Goal: Task Accomplishment & Management: Manage account settings

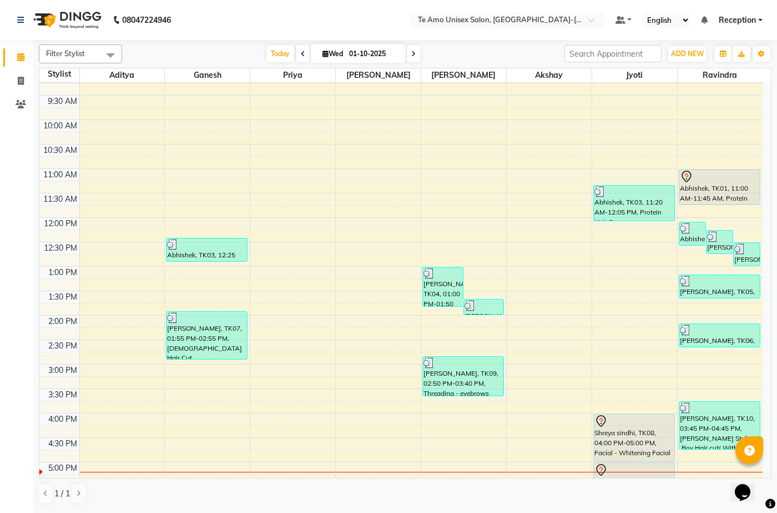
scroll to position [111, 0]
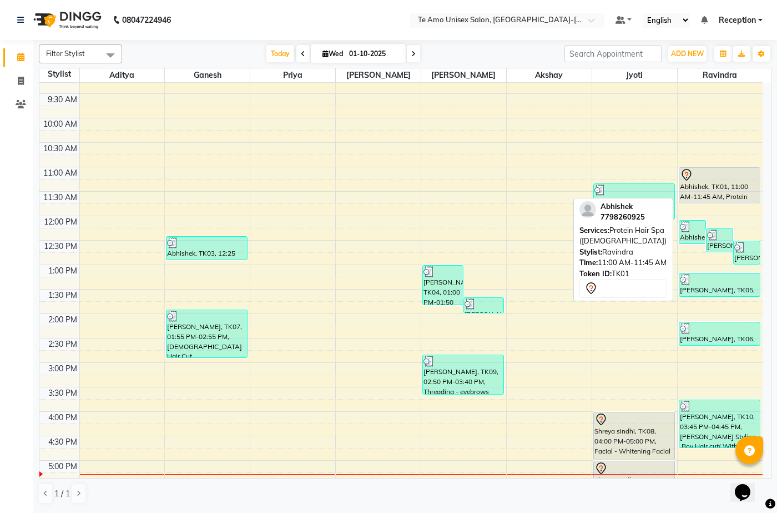
click at [731, 200] on div at bounding box center [720, 202] width 81 height 4
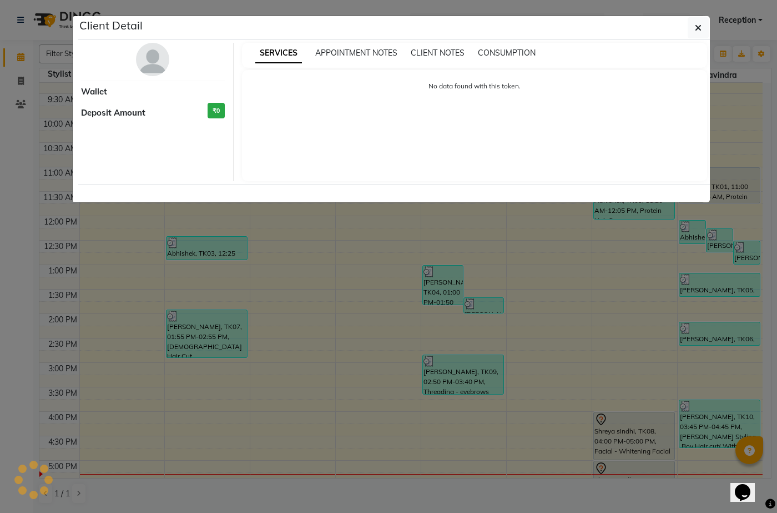
select select "7"
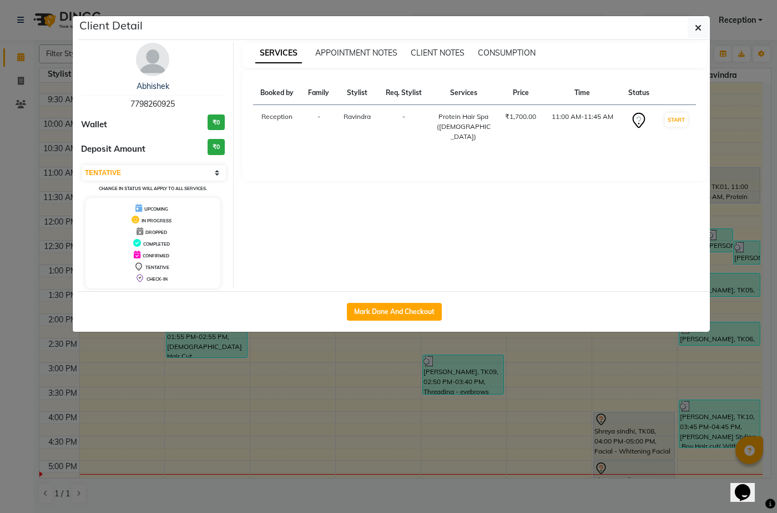
drag, startPoint x: 650, startPoint y: 165, endPoint x: 643, endPoint y: 173, distance: 10.7
drag, startPoint x: 643, startPoint y: 173, endPoint x: 745, endPoint y: 107, distance: 121.2
click at [745, 107] on ngb-modal-window "Client Detail Abhishek 7798260925 Wallet ₹0 Deposit Amount ₹0 Select IN SERVICE…" at bounding box center [388, 256] width 777 height 513
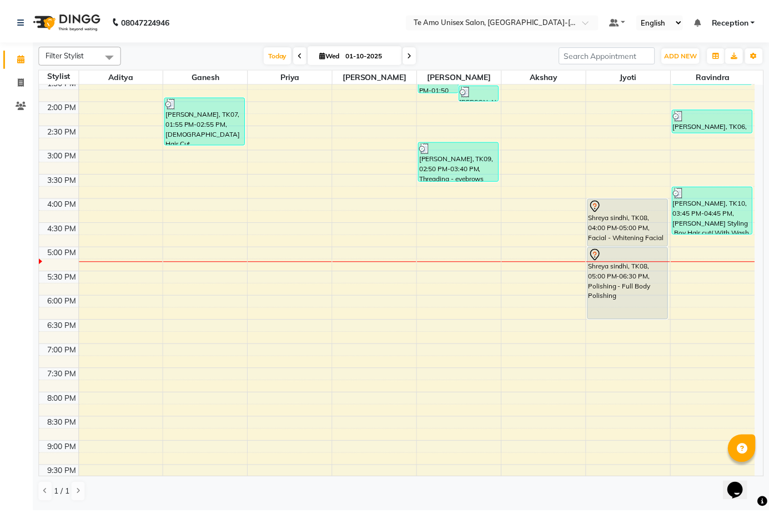
scroll to position [333, 0]
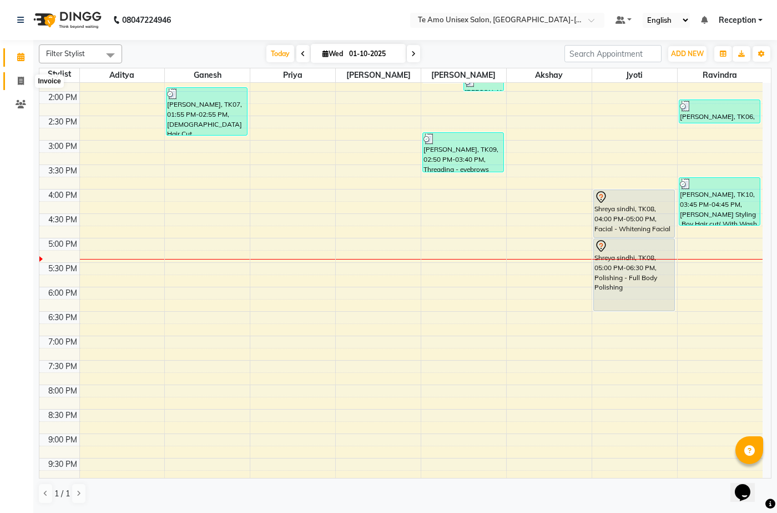
click at [24, 80] on span at bounding box center [20, 81] width 19 height 13
select select "service"
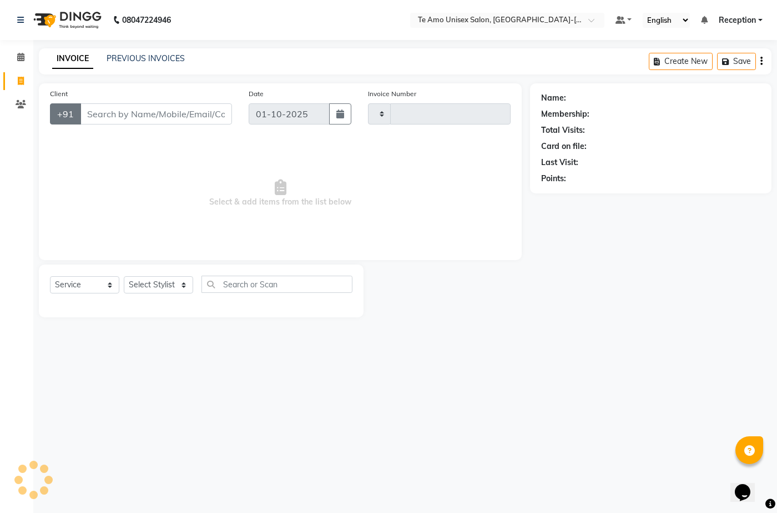
type input "2012"
select select "7836"
drag, startPoint x: 132, startPoint y: 118, endPoint x: 126, endPoint y: 108, distance: 11.7
click at [130, 115] on input "Client" at bounding box center [156, 113] width 152 height 21
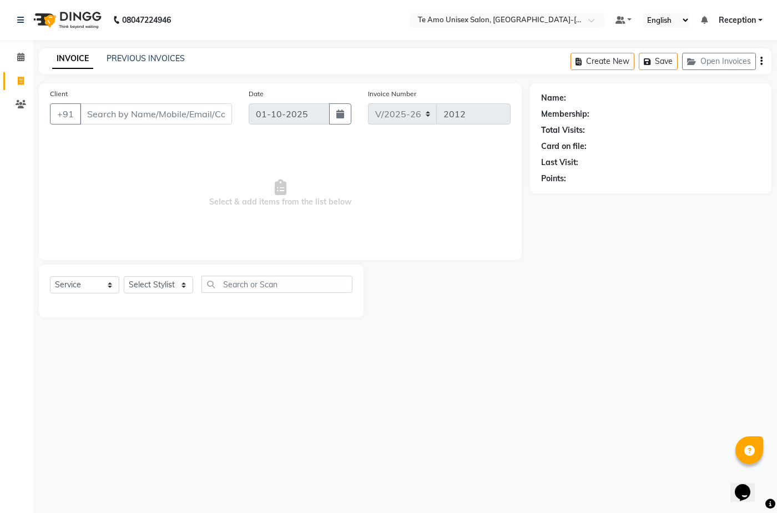
click at [185, 118] on input "Client" at bounding box center [156, 113] width 152 height 21
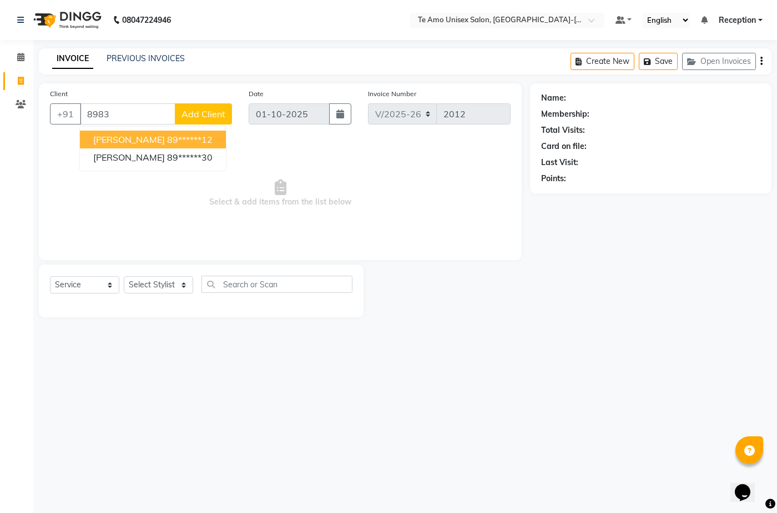
click at [185, 137] on ngb-highlight "89******12" at bounding box center [190, 139] width 46 height 11
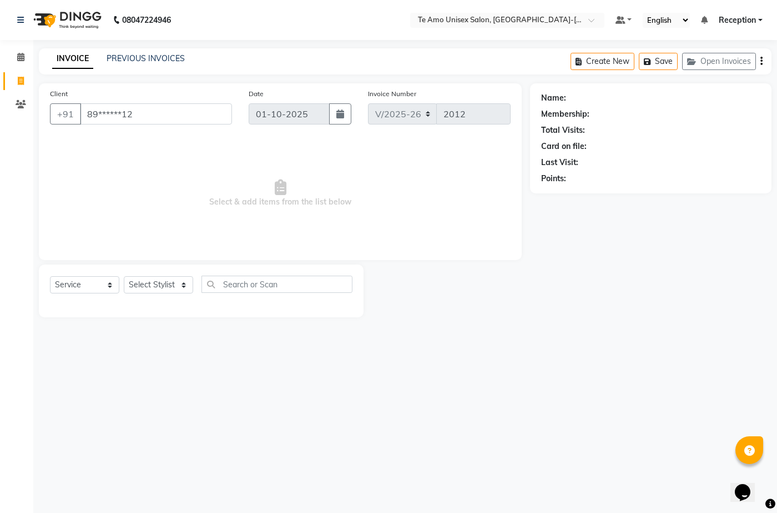
type input "89******12"
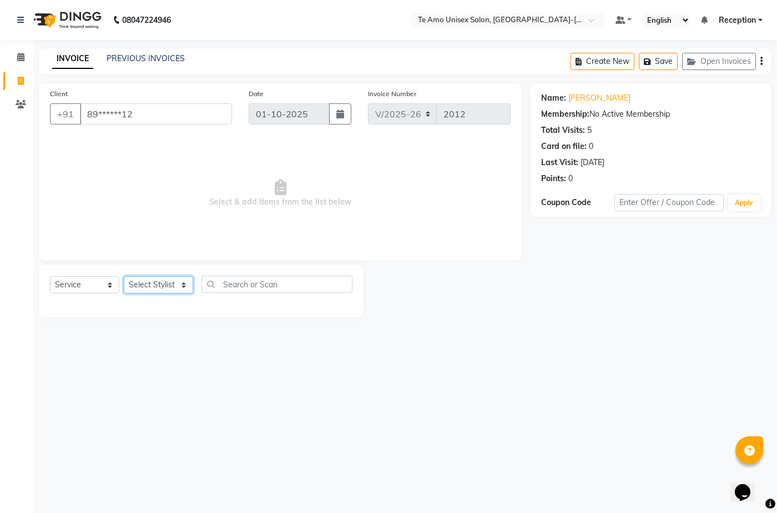
click at [159, 290] on select "Select Stylist Aditya Akshay Anita Ganesh Jyoti Manager Priya Ravindra Receptio…" at bounding box center [158, 284] width 69 height 17
select select "70301"
click at [124, 276] on select "Select Stylist Aditya Akshay Anita Ganesh Jyoti Manager Priya Ravindra Receptio…" at bounding box center [158, 284] width 69 height 17
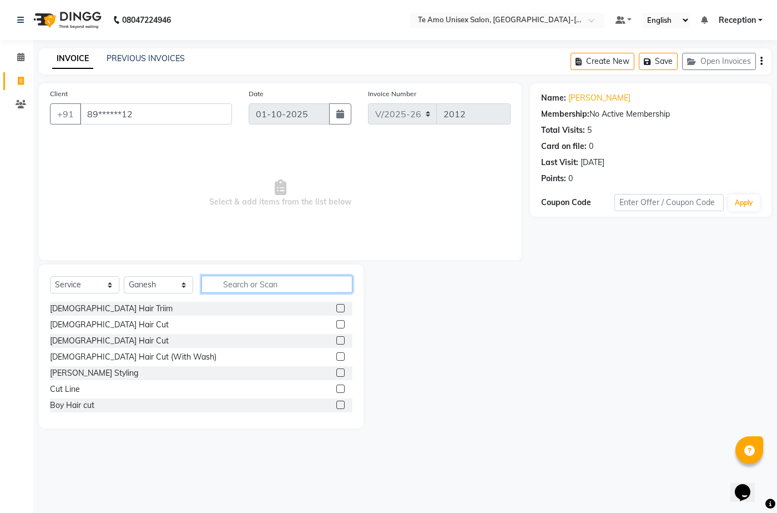
click at [285, 280] on input "text" at bounding box center [277, 283] width 151 height 17
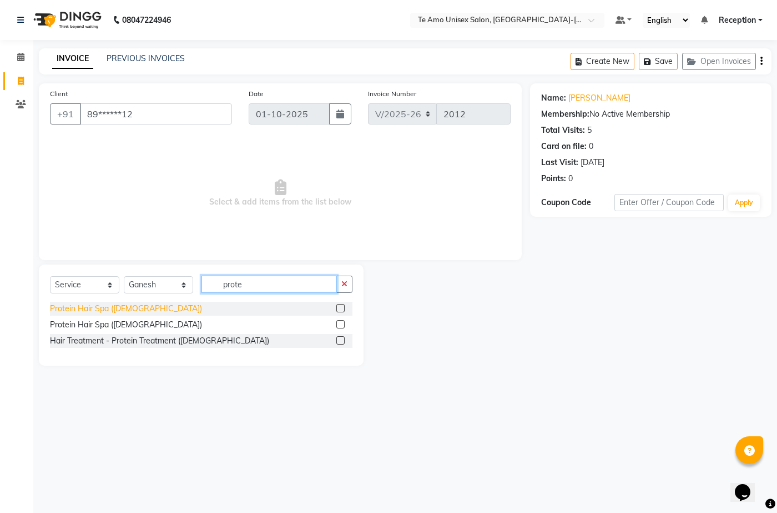
type input "prote"
click at [121, 308] on div "Protein Hair Spa (Female)" at bounding box center [126, 309] width 152 height 12
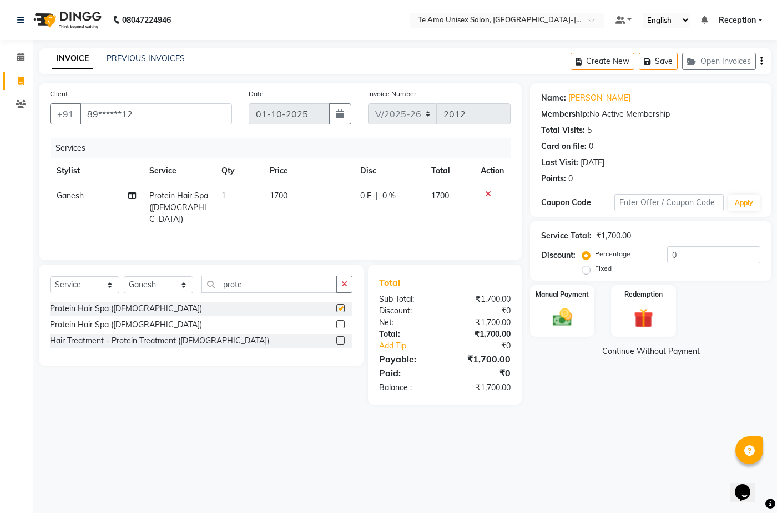
checkbox input "false"
click at [262, 287] on input "prote" at bounding box center [269, 283] width 135 height 17
click at [158, 291] on select "Select Stylist Aditya Akshay Anita Ganesh Jyoti Manager Priya Ravindra Receptio…" at bounding box center [158, 284] width 69 height 17
select select "70319"
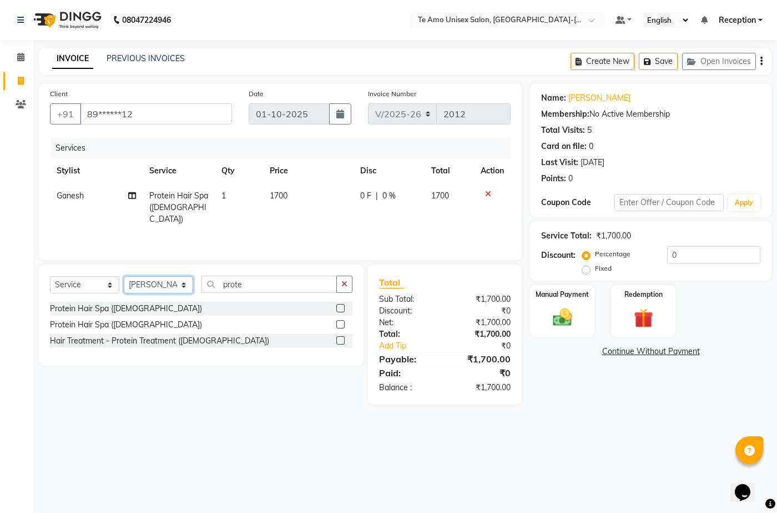
click at [124, 276] on select "Select Stylist Aditya Akshay Anita Ganesh Jyoti Manager Priya Ravindra Receptio…" at bounding box center [158, 284] width 69 height 17
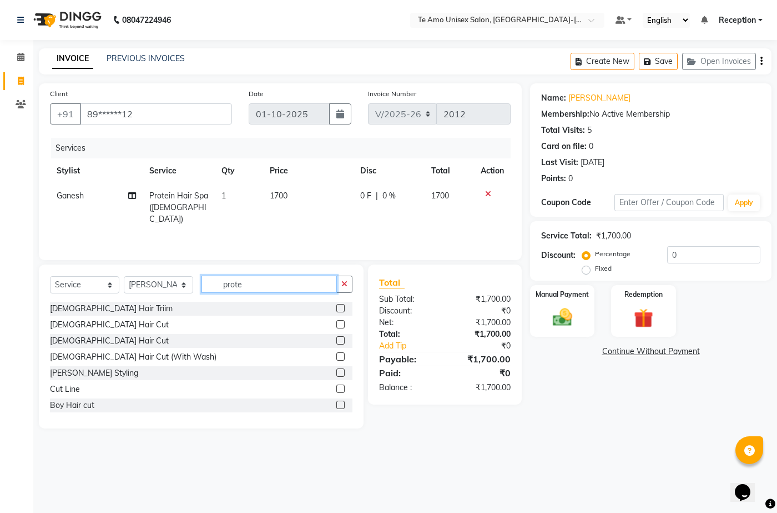
click at [258, 282] on input "prote" at bounding box center [269, 283] width 135 height 17
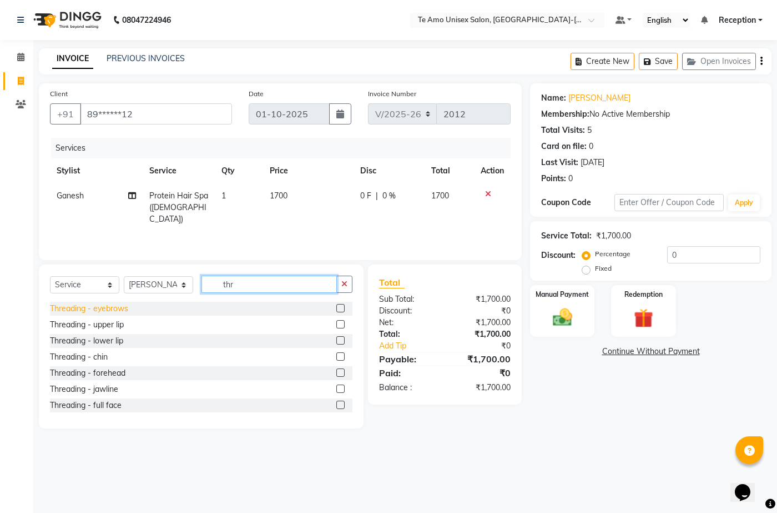
type input "thr"
click at [123, 312] on div "Threading - eyebrows" at bounding box center [89, 309] width 78 height 12
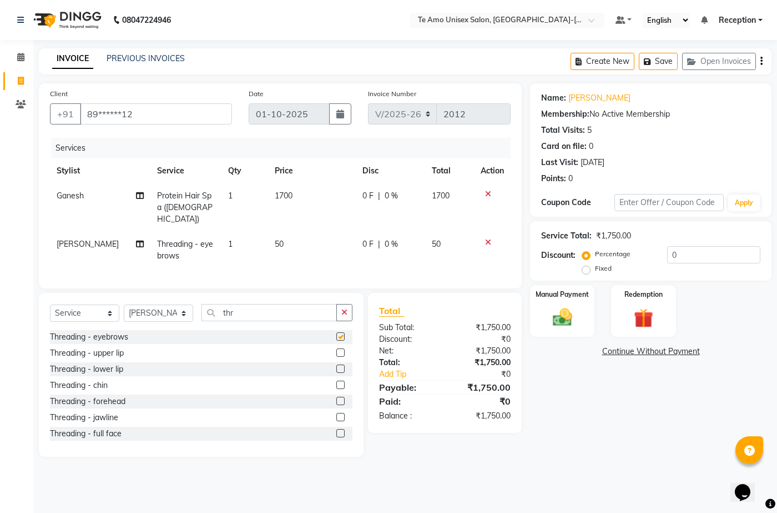
checkbox input "false"
click at [113, 347] on div "Threading - upper lip" at bounding box center [87, 353] width 74 height 12
click at [113, 322] on select "Select Service Product Membership Package Voucher Prepaid Gift Card" at bounding box center [84, 312] width 69 height 17
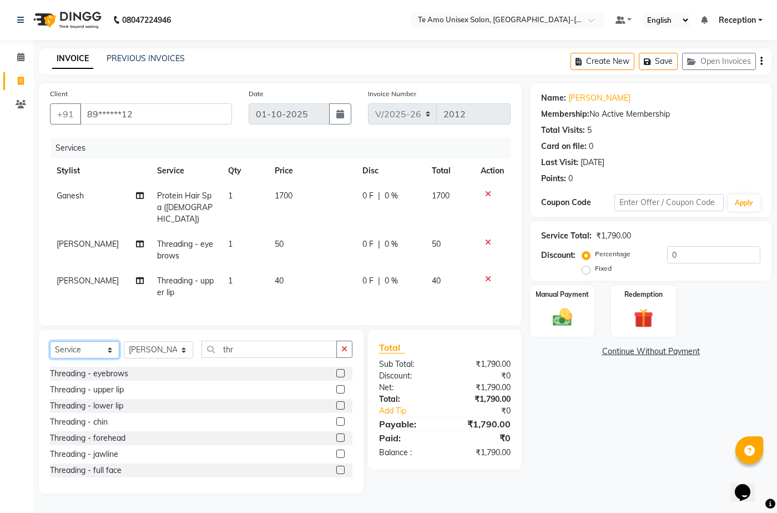
checkbox input "false"
click at [488, 275] on icon at bounding box center [488, 279] width 6 height 8
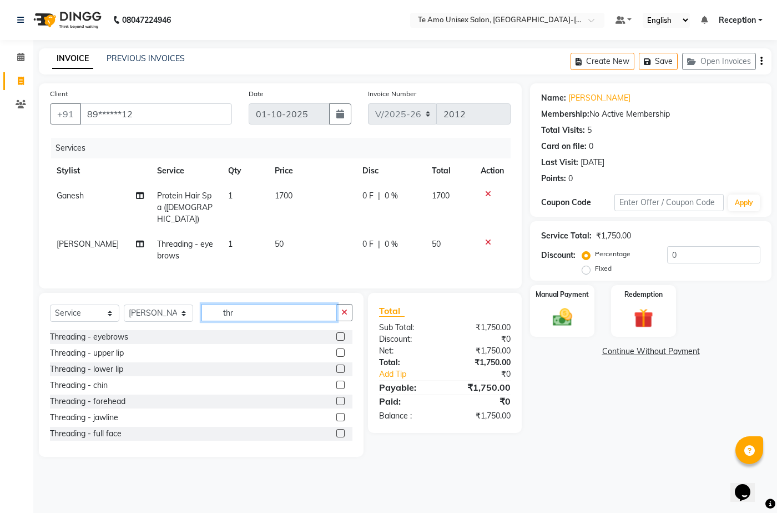
click at [262, 307] on input "thr" at bounding box center [269, 312] width 135 height 17
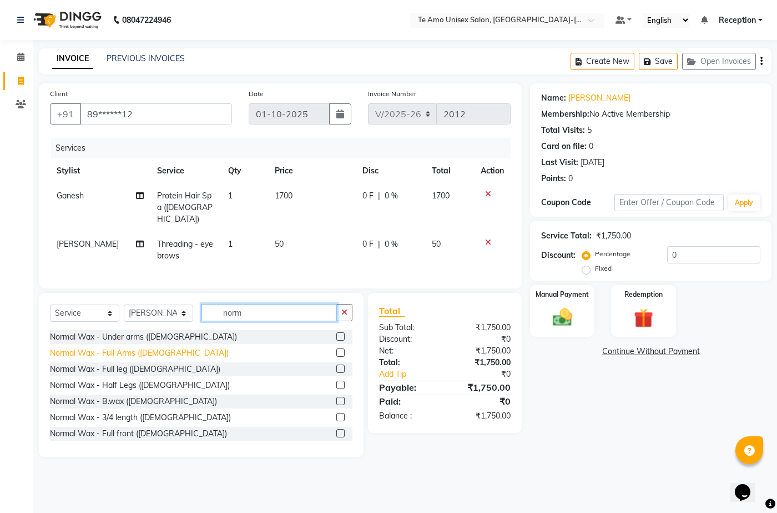
type input "norm"
click at [137, 354] on div "Normal Wax - Full Arms (Female)" at bounding box center [139, 353] width 179 height 12
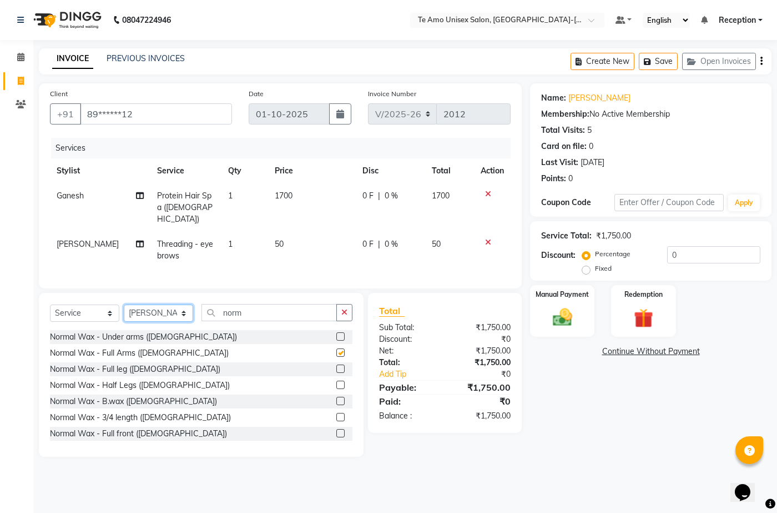
click at [137, 322] on select "Select Stylist Aditya Akshay Anita Ganesh Jyoti Manager Priya Ravindra Receptio…" at bounding box center [158, 312] width 69 height 17
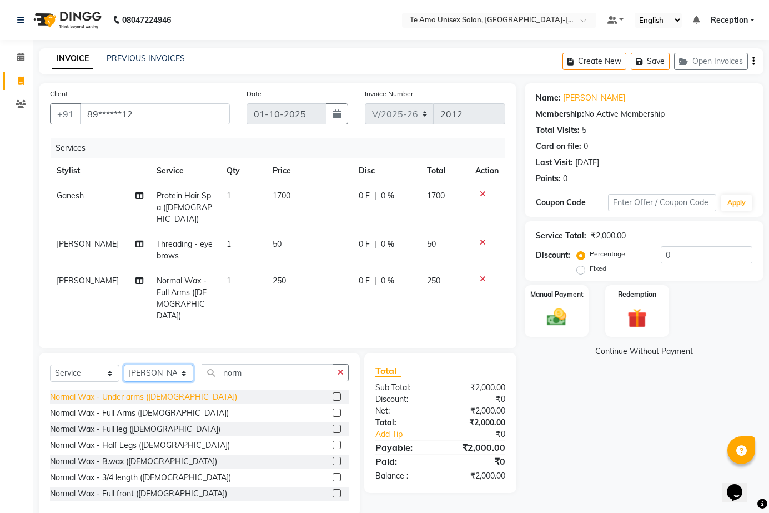
checkbox input "false"
drag, startPoint x: 149, startPoint y: 416, endPoint x: 145, endPoint y: 408, distance: 9.7
click at [149, 423] on div "Normal Wax - Full leg (Female)" at bounding box center [135, 429] width 170 height 12
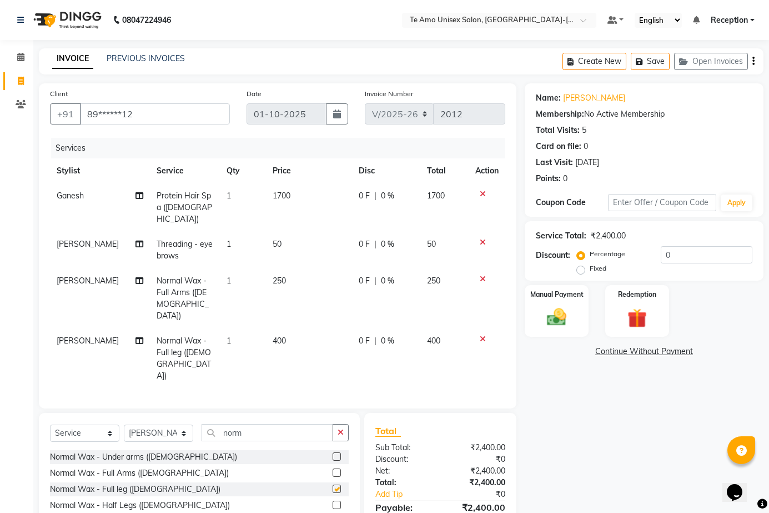
checkbox input "false"
click at [381, 196] on span "0 %" at bounding box center [387, 196] width 13 height 12
select select "70301"
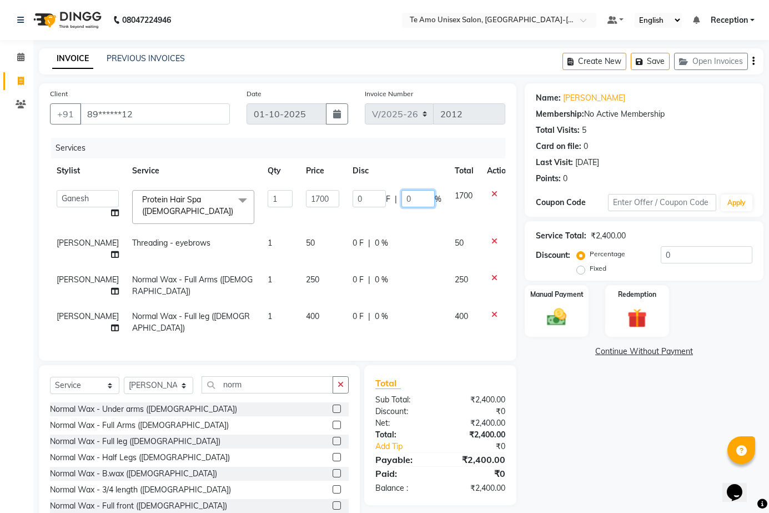
click at [401, 193] on input "0" at bounding box center [417, 198] width 33 height 17
type input "30"
click at [370, 243] on td "0 F | 0 %" at bounding box center [397, 248] width 102 height 37
select select "70319"
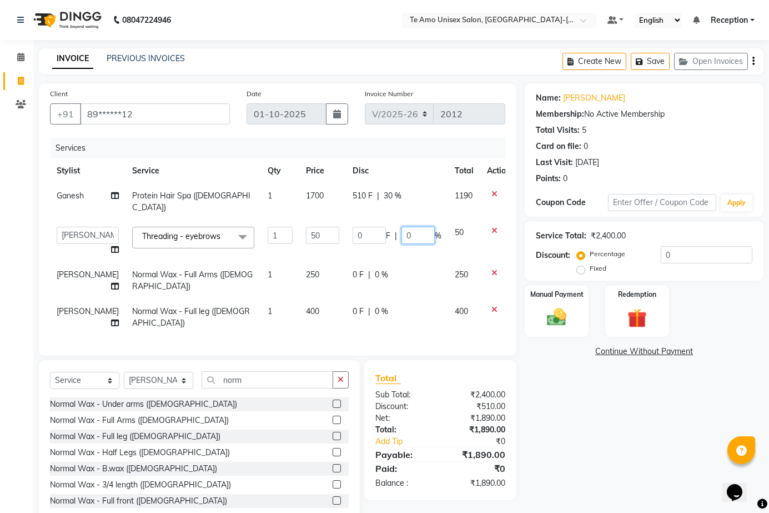
click at [401, 227] on input "0" at bounding box center [417, 235] width 33 height 17
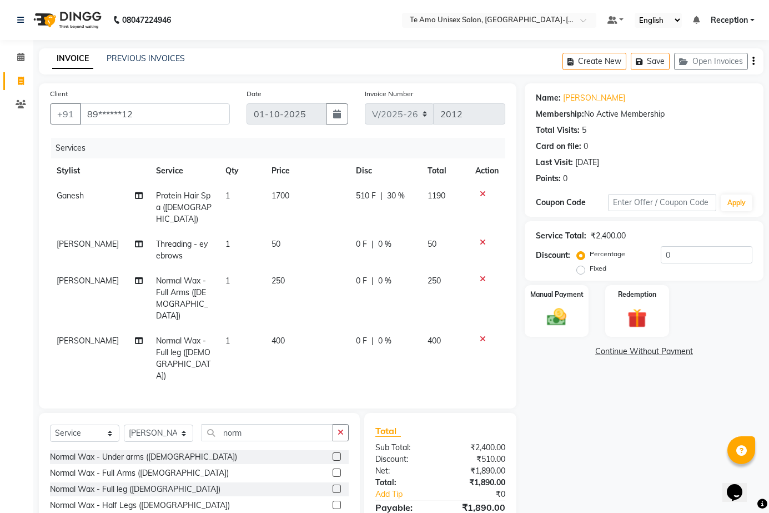
click at [365, 268] on td "0 F | 0 %" at bounding box center [384, 298] width 71 height 60
select select "70319"
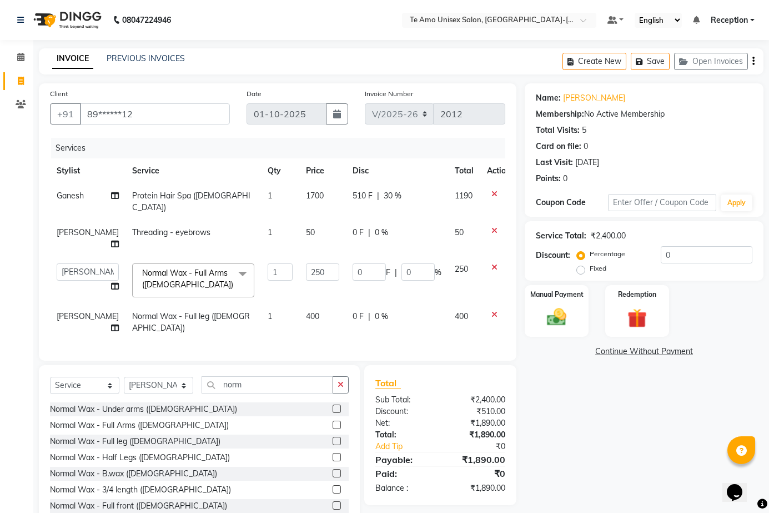
click at [375, 227] on span "0 %" at bounding box center [381, 233] width 13 height 12
select select "70319"
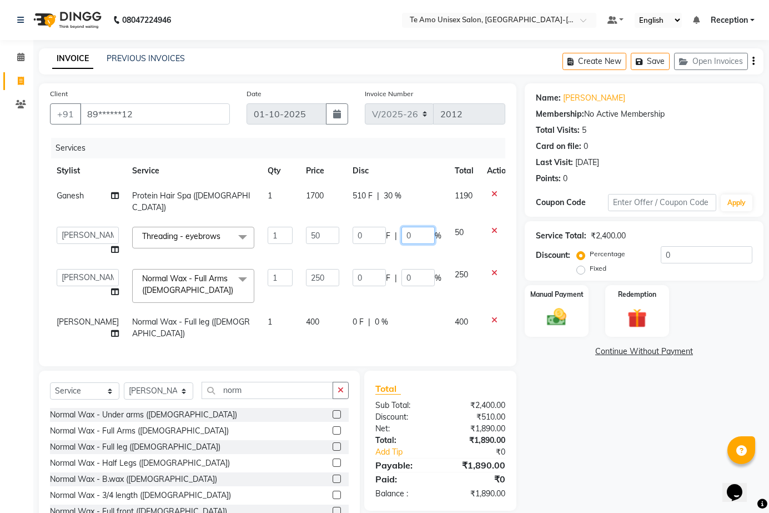
click at [404, 227] on input "0" at bounding box center [417, 235] width 33 height 17
click at [402, 227] on input "0" at bounding box center [417, 235] width 33 height 17
click at [401, 227] on input "0" at bounding box center [417, 235] width 33 height 17
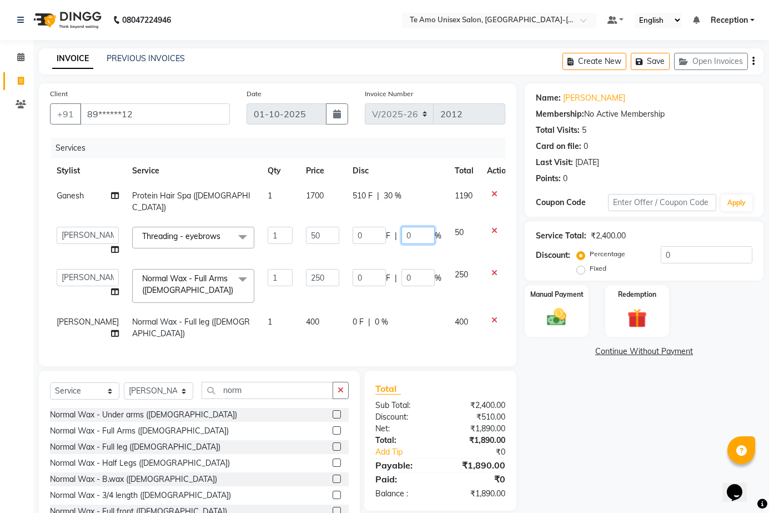
click at [401, 227] on input "0" at bounding box center [417, 235] width 33 height 17
type input "50"
click at [393, 262] on td "0 F | 0 %" at bounding box center [397, 285] width 102 height 47
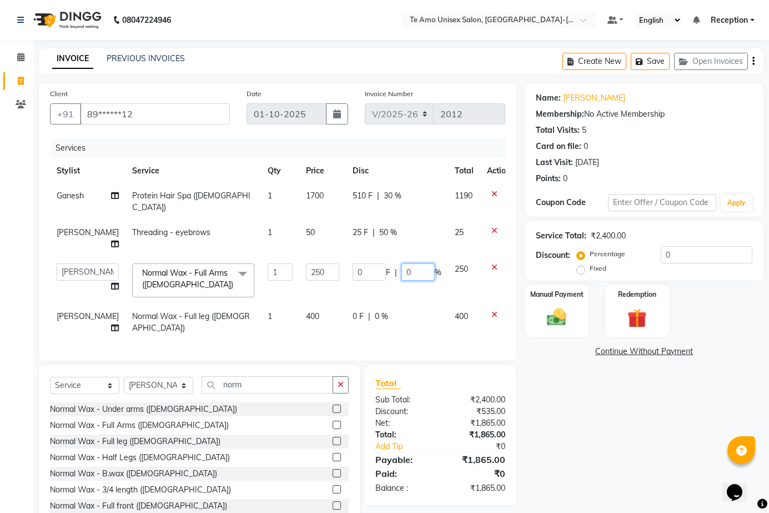
click at [401, 263] on input "0" at bounding box center [417, 271] width 33 height 17
type input "50"
click at [364, 292] on tbody "Ganesh Protein Hair Spa (Female) 1 1700 510 F | 30 % 1190 Anita Threading - eye…" at bounding box center [283, 261] width 467 height 157
click at [364, 292] on td "0 F | 50 %" at bounding box center [397, 280] width 102 height 47
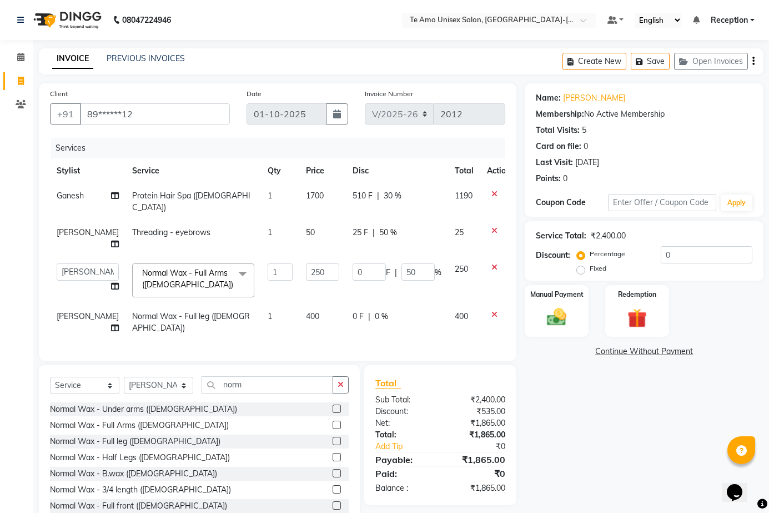
select select "70319"
click at [375, 310] on span "0 %" at bounding box center [381, 316] width 13 height 12
select select "70319"
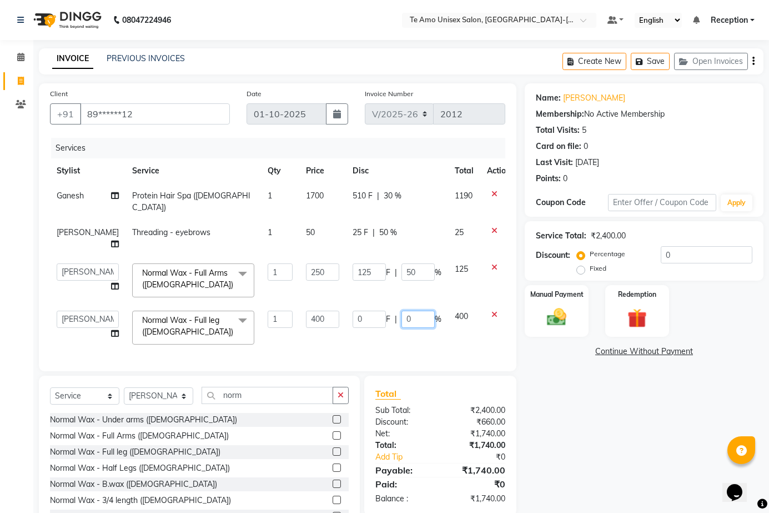
click at [401, 310] on input "0" at bounding box center [417, 318] width 33 height 17
type input "50"
click at [144, 413] on div "Normal Wax - Under arms (Female) Normal Wax - Full Arms (Female) Normal Wax - F…" at bounding box center [199, 468] width 299 height 111
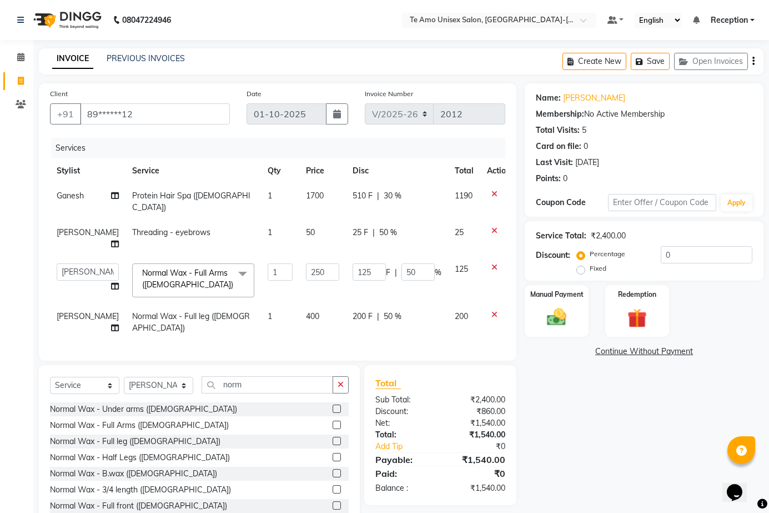
click at [638, 431] on div "Name: Prajakta Pawar Membership: No Active Membership Total Visits: 5 Card on f…" at bounding box center [648, 305] width 247 height 445
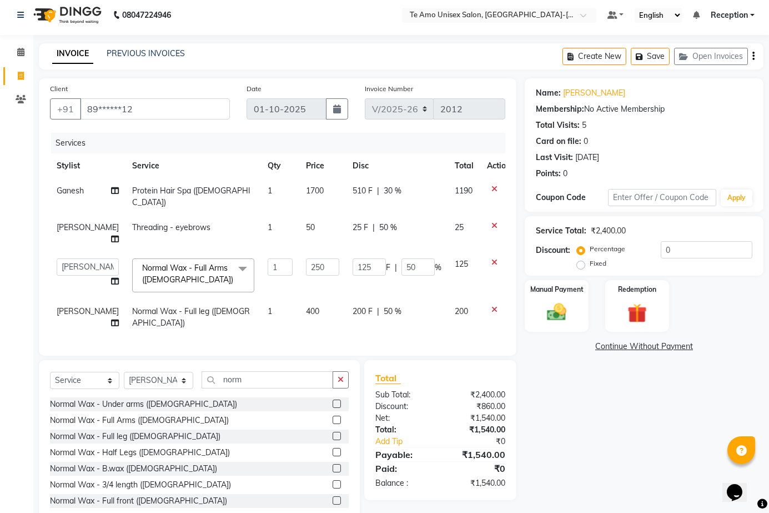
scroll to position [6, 0]
click at [143, 397] on div "Normal Wax - Under arms (Female)" at bounding box center [143, 403] width 187 height 12
checkbox input "false"
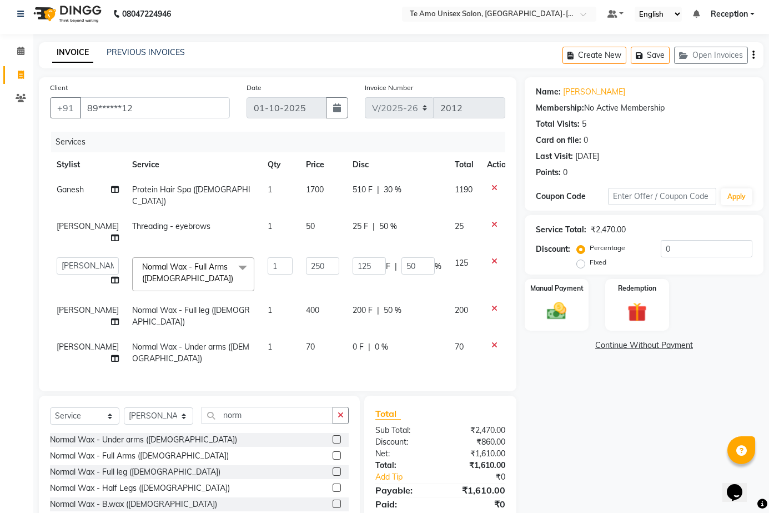
click at [375, 341] on span "0 %" at bounding box center [381, 347] width 13 height 12
select select "70319"
click at [375, 341] on span "0 %" at bounding box center [381, 347] width 13 height 12
select select "70319"
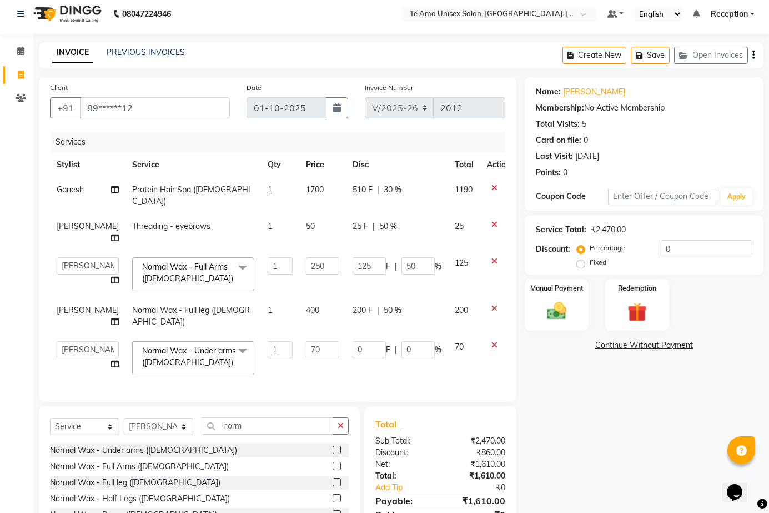
click at [368, 341] on input "0" at bounding box center [369, 349] width 33 height 17
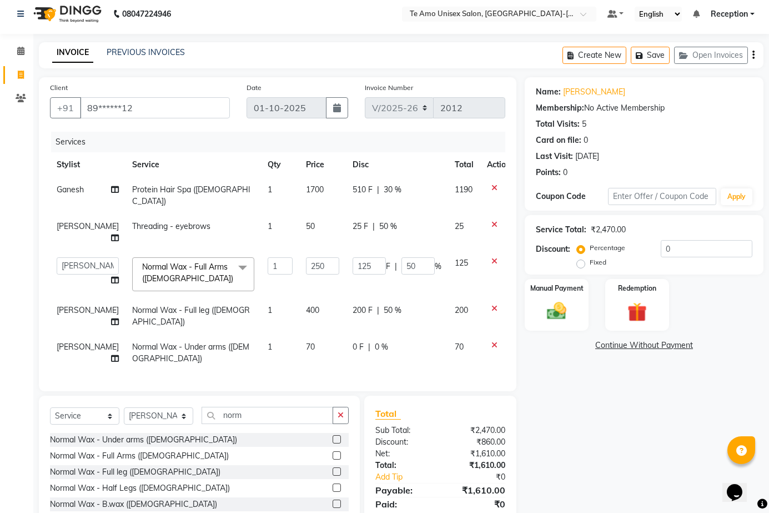
click at [375, 341] on span "0 %" at bounding box center [381, 347] width 13 height 12
select select "70319"
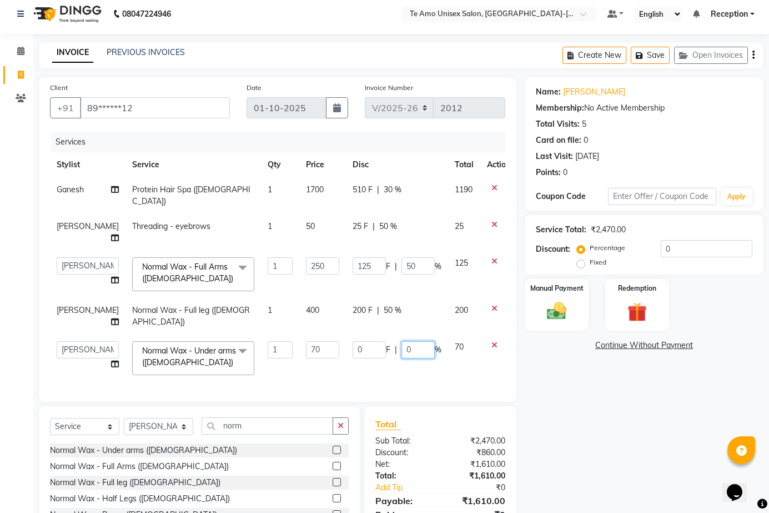
click at [401, 341] on input "0" at bounding box center [417, 349] width 33 height 17
type input "50"
click at [634, 399] on div "Name: Prajakta Pawar Membership: No Active Membership Total Visits: 5 Card on f…" at bounding box center [648, 323] width 247 height 493
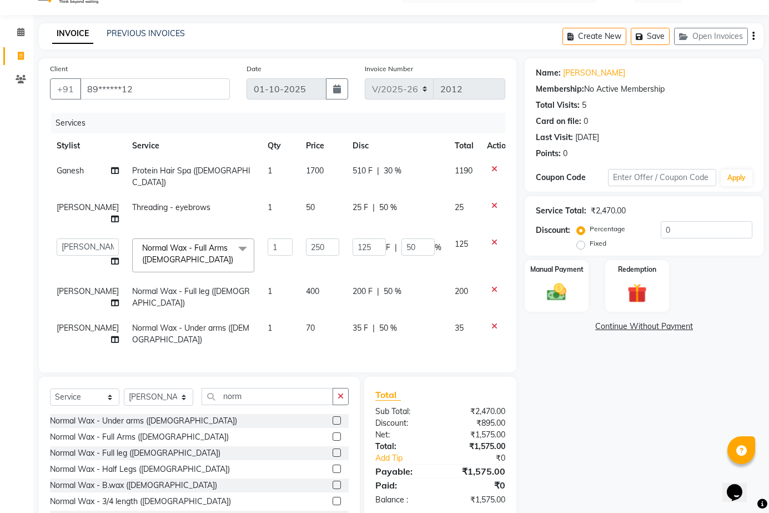
scroll to position [43, 0]
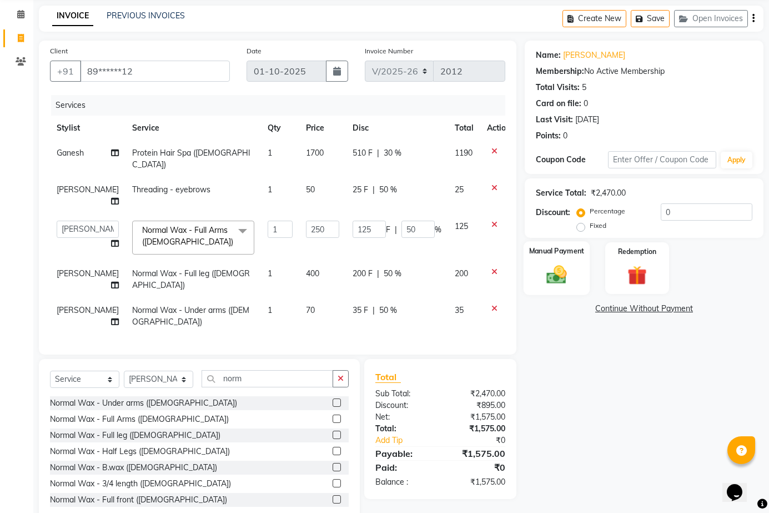
click at [551, 277] on img at bounding box center [556, 274] width 33 height 23
click at [677, 308] on span "GPay" at bounding box center [673, 309] width 23 height 13
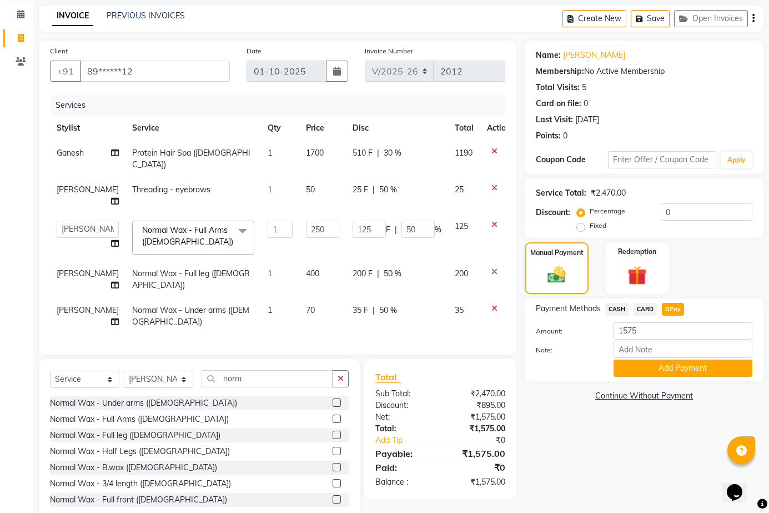
click at [678, 363] on button "Add Payment" at bounding box center [683, 367] width 139 height 17
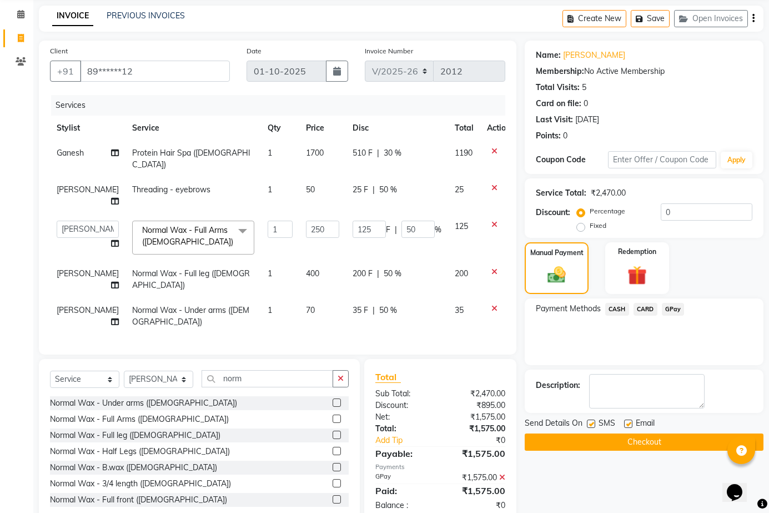
click at [661, 443] on button "Checkout" at bounding box center [644, 441] width 239 height 17
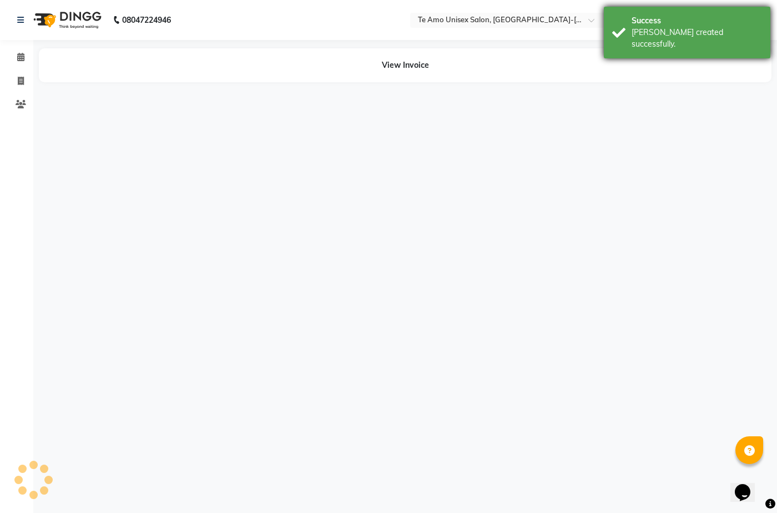
drag, startPoint x: 649, startPoint y: 40, endPoint x: 635, endPoint y: 32, distance: 16.2
click at [645, 36] on div "Success Bill created successfully." at bounding box center [687, 33] width 167 height 52
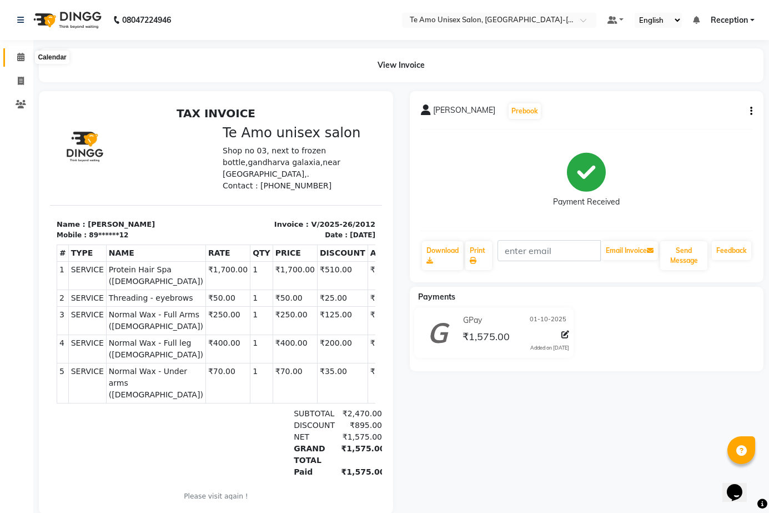
click at [23, 56] on icon at bounding box center [20, 57] width 7 height 8
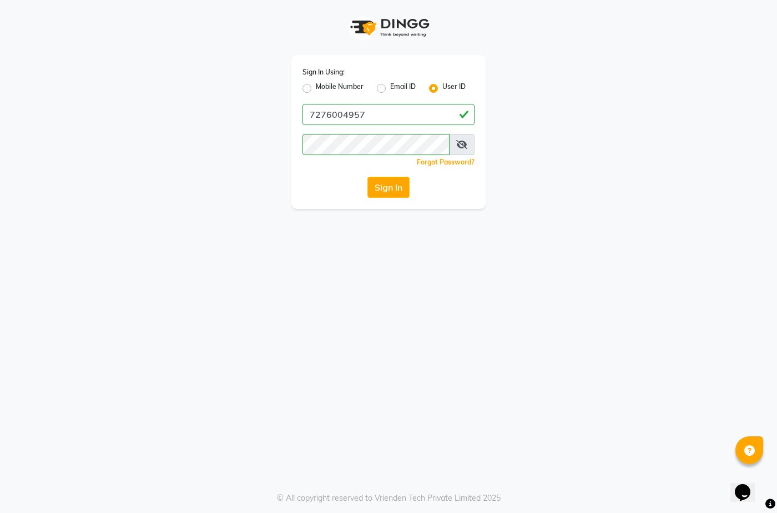
click at [316, 85] on label "Mobile Number" at bounding box center [340, 88] width 48 height 13
click at [316, 85] on input "Mobile Number" at bounding box center [319, 85] width 7 height 7
radio input "true"
radio input "false"
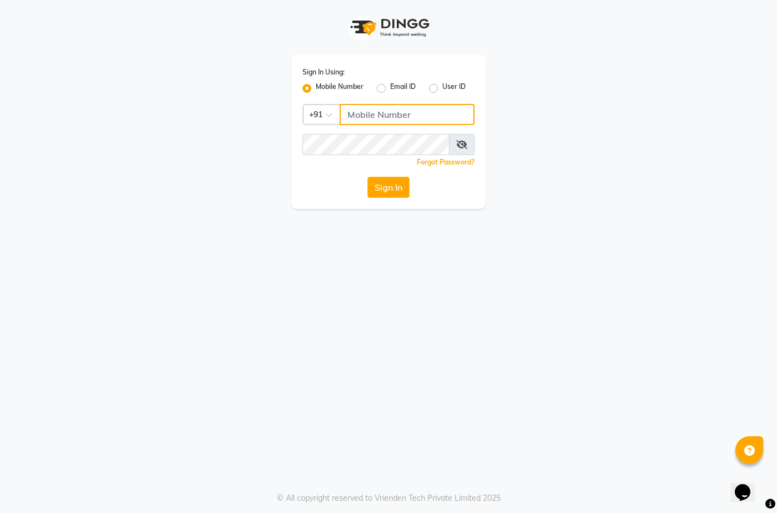
drag, startPoint x: 378, startPoint y: 115, endPoint x: 405, endPoint y: 119, distance: 26.9
click at [378, 115] on input "Username" at bounding box center [407, 114] width 135 height 21
type input "7276004957"
click at [378, 182] on button "Sign In" at bounding box center [389, 187] width 42 height 21
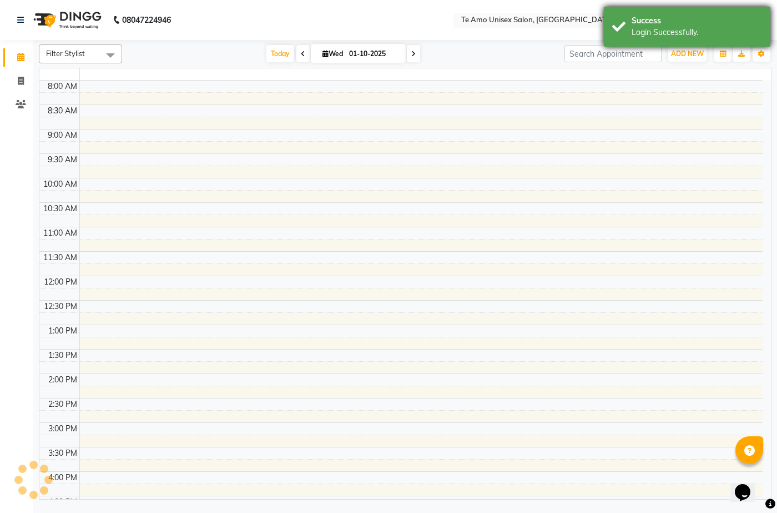
select select "en"
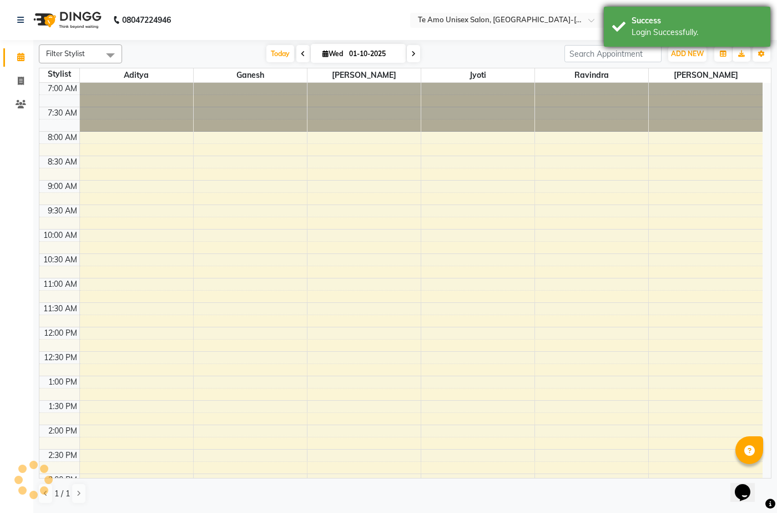
click at [695, 22] on div "Success" at bounding box center [697, 21] width 130 height 12
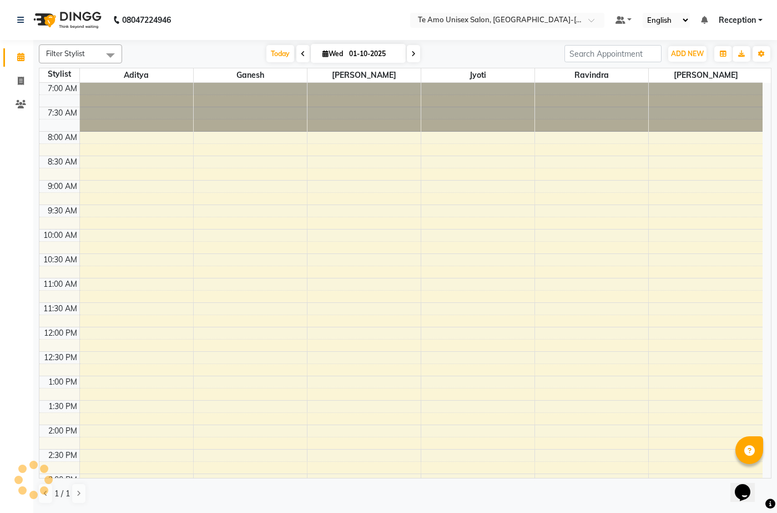
scroll to position [414, 0]
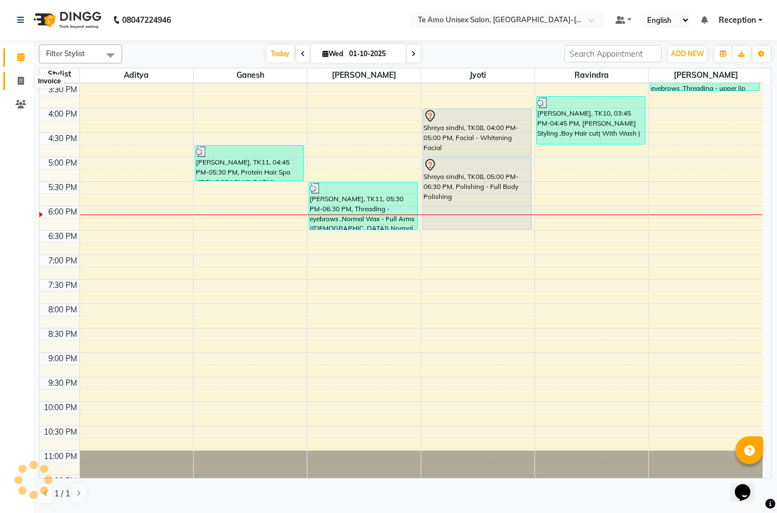
click at [19, 84] on icon at bounding box center [21, 81] width 6 height 8
select select "service"
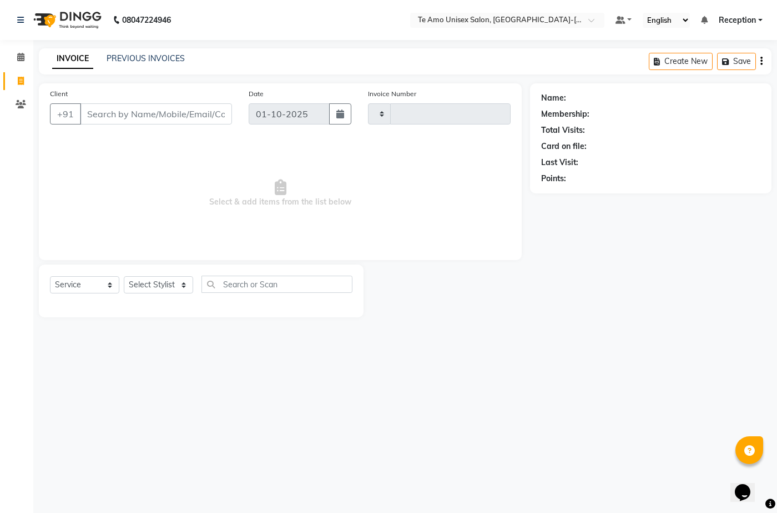
type input "2013"
select select "7836"
click at [164, 122] on input "Client" at bounding box center [156, 113] width 152 height 21
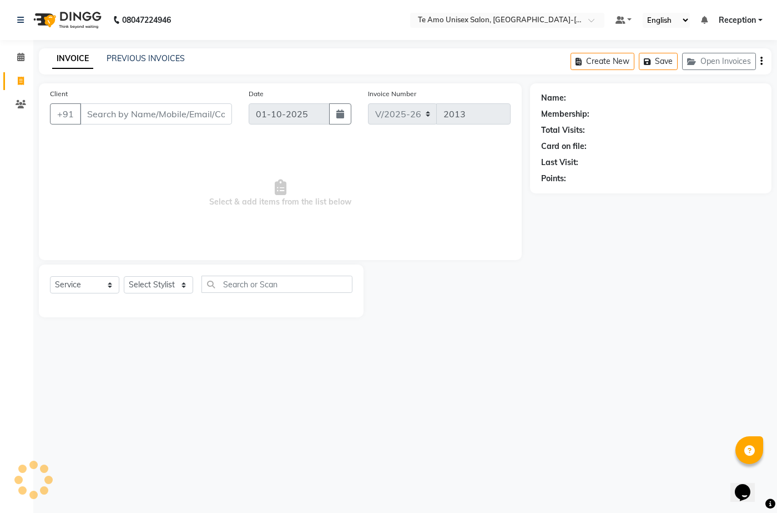
click at [172, 109] on input "Client" at bounding box center [156, 113] width 152 height 21
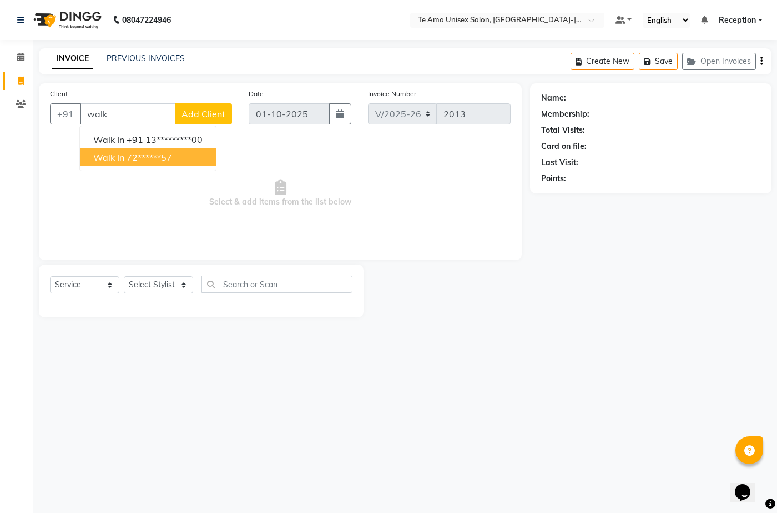
click at [163, 154] on ngb-highlight "72******57" at bounding box center [150, 157] width 46 height 11
type input "72******57"
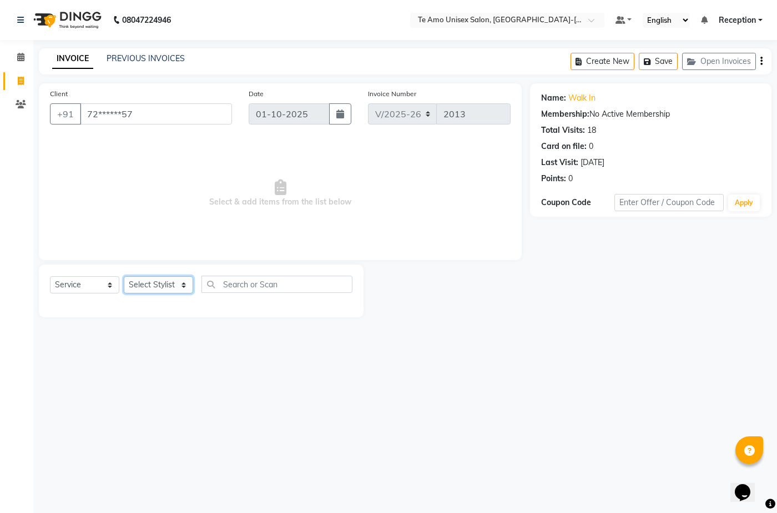
click at [136, 282] on select "Select Stylist Aditya Anita Ganesh Jyoti Manager Ravindra Reception Sanjana" at bounding box center [158, 284] width 69 height 17
select select "70319"
click at [124, 276] on select "Select Stylist Aditya Anita Ganesh Jyoti Manager Ravindra Reception Sanjana" at bounding box center [158, 284] width 69 height 17
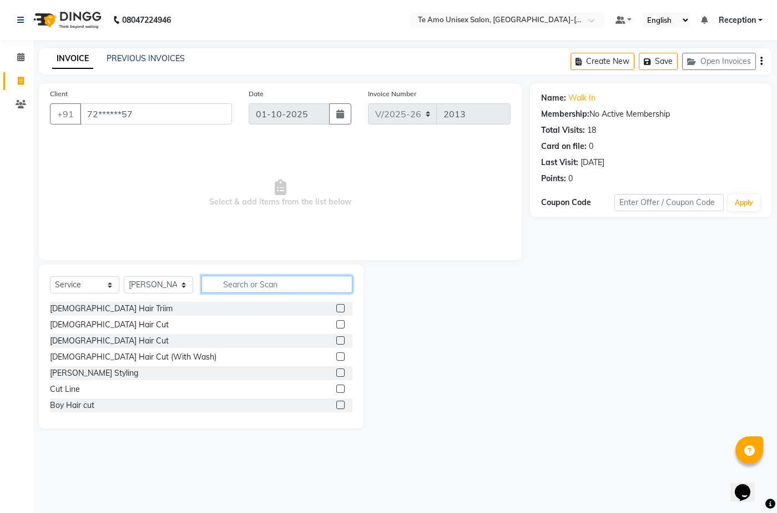
click at [288, 289] on input "text" at bounding box center [277, 283] width 151 height 17
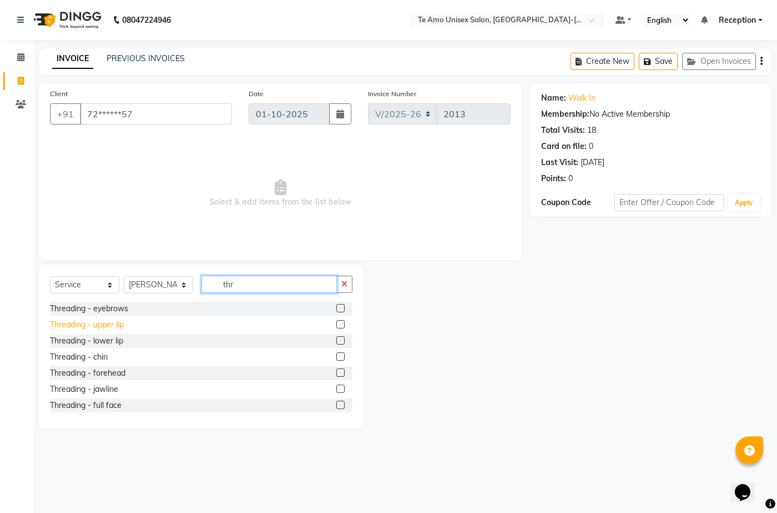
type input "thr"
click at [123, 320] on div "Threading - upper lip" at bounding box center [87, 325] width 74 height 12
checkbox input "false"
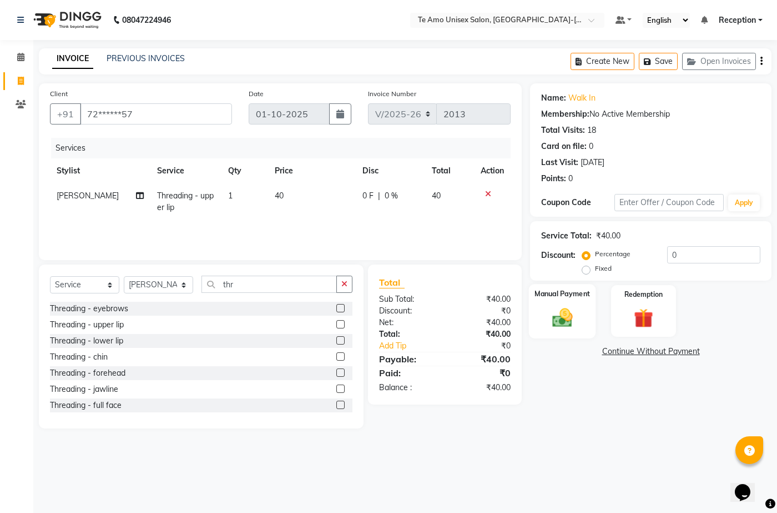
click at [574, 325] on img at bounding box center [562, 316] width 33 height 23
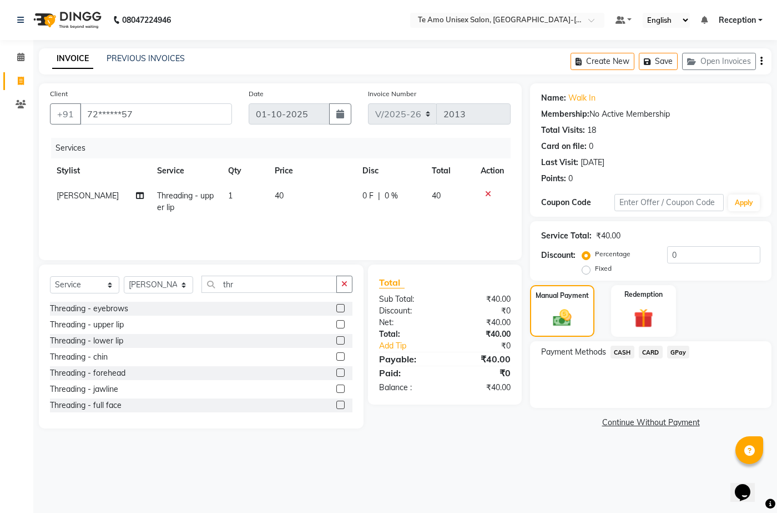
click at [677, 350] on span "GPay" at bounding box center [678, 351] width 23 height 13
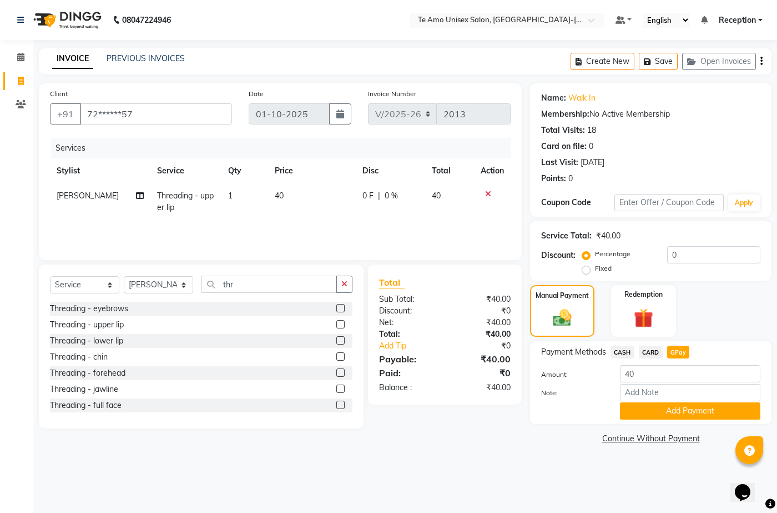
drag, startPoint x: 676, startPoint y: 410, endPoint x: 671, endPoint y: 402, distance: 9.2
click at [672, 404] on button "Add Payment" at bounding box center [690, 410] width 140 height 17
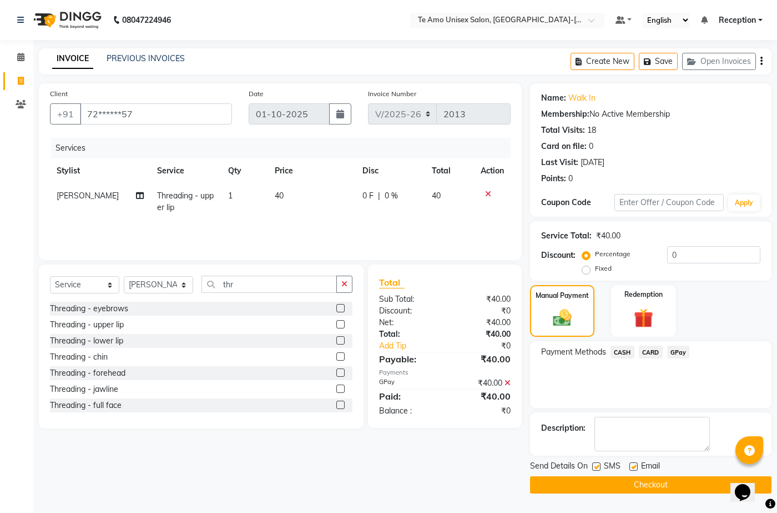
click at [596, 461] on div "SMS" at bounding box center [610, 467] width 37 height 14
click at [596, 466] on label at bounding box center [596, 466] width 8 height 8
click at [596, 466] on input "checkbox" at bounding box center [595, 466] width 7 height 7
checkbox input "false"
click at [631, 485] on button "Checkout" at bounding box center [651, 484] width 242 height 17
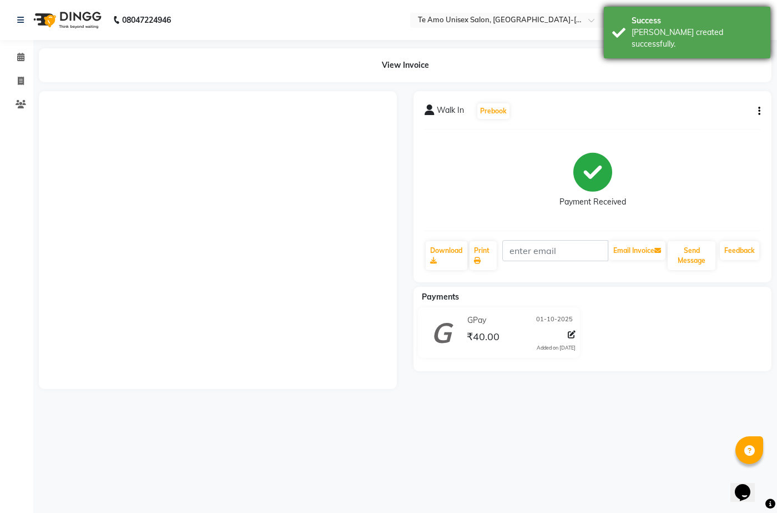
click at [710, 31] on div "Bill created successfully." at bounding box center [697, 38] width 130 height 23
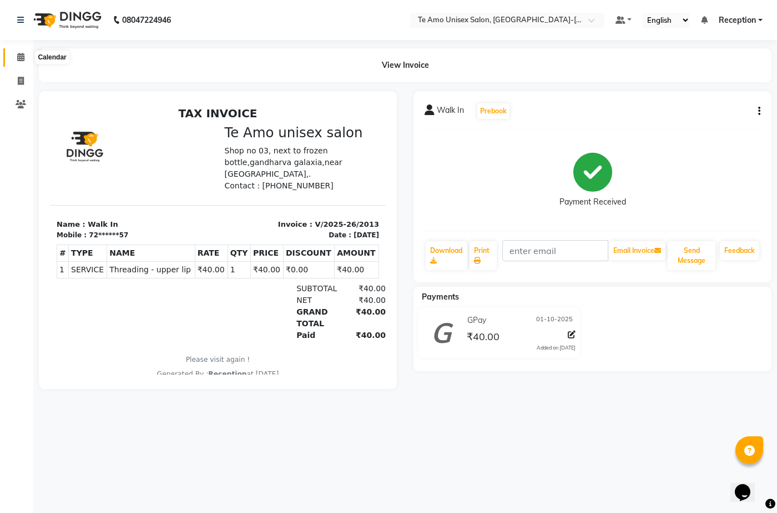
click at [24, 60] on icon at bounding box center [20, 57] width 7 height 8
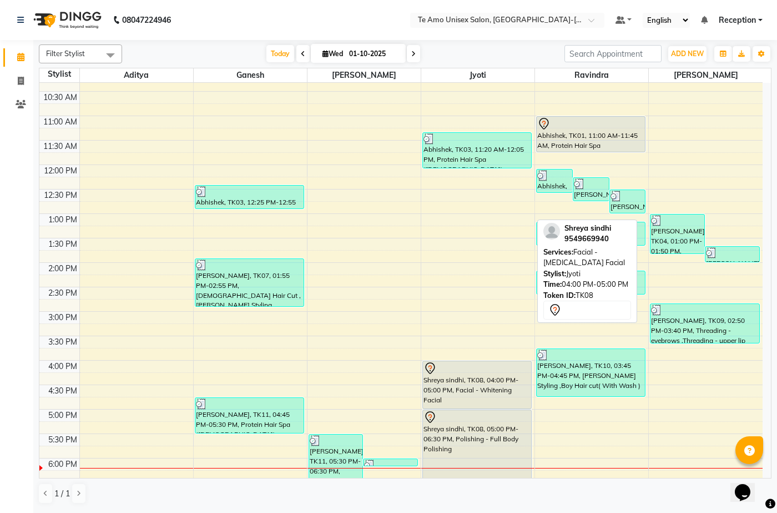
scroll to position [278, 0]
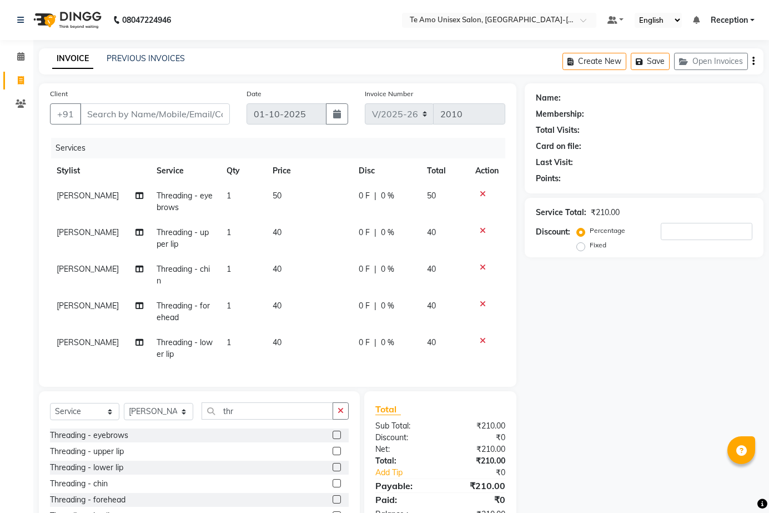
select select "7836"
select select "service"
select select "73962"
click at [485, 190] on icon at bounding box center [483, 194] width 6 height 8
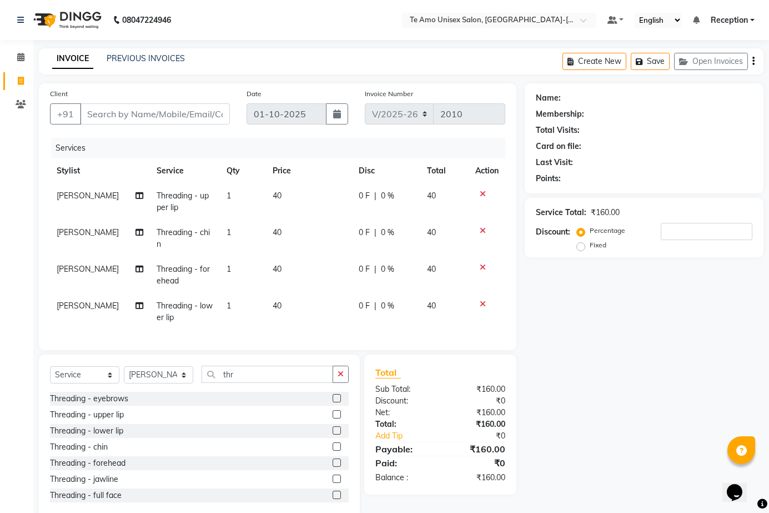
click at [481, 195] on icon at bounding box center [483, 194] width 6 height 8
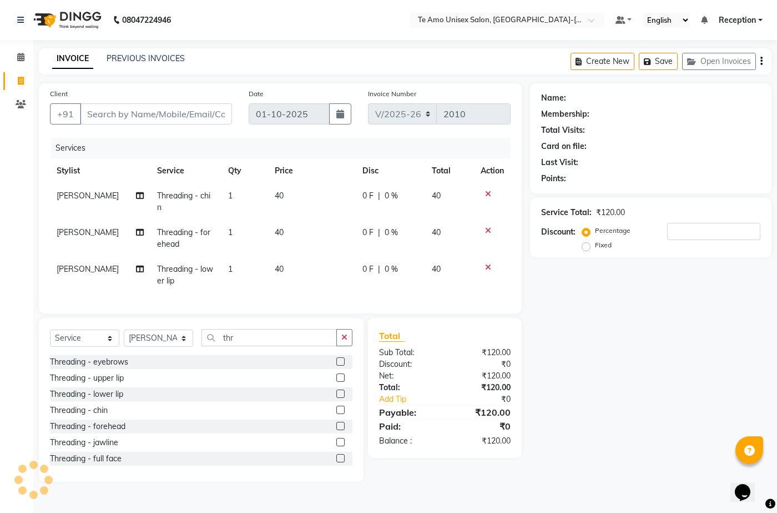
click at [488, 194] on icon at bounding box center [488, 194] width 6 height 8
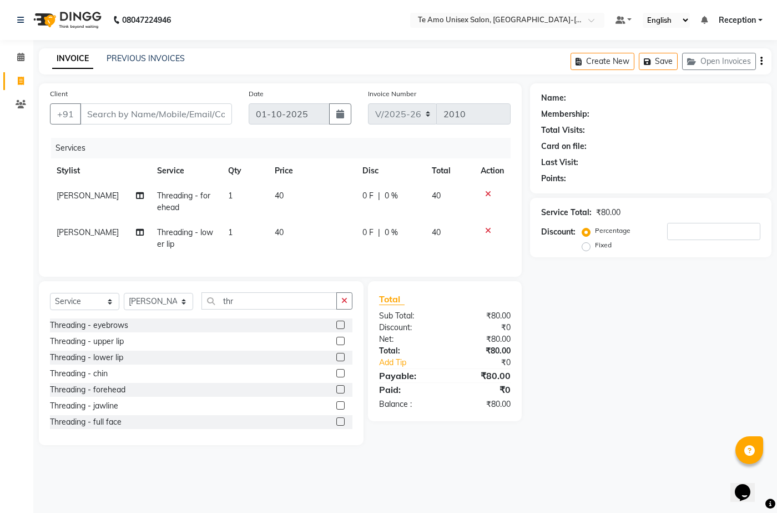
click at [491, 191] on div at bounding box center [492, 194] width 23 height 8
click at [490, 192] on icon at bounding box center [488, 194] width 6 height 8
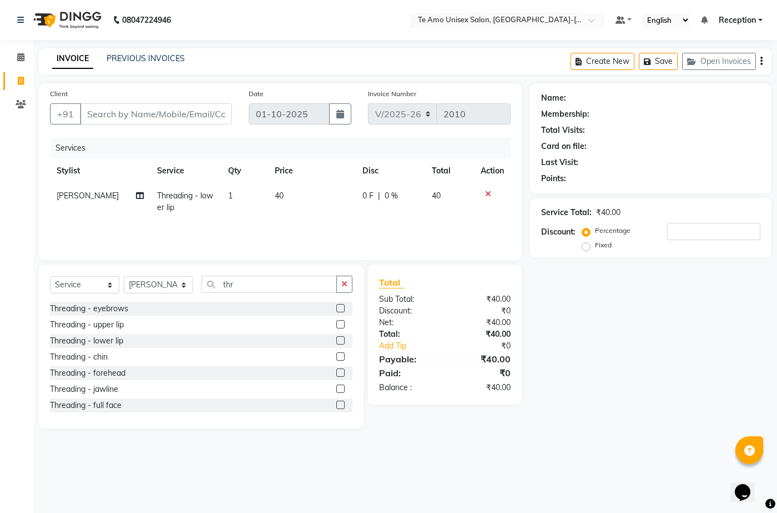
click at [486, 190] on icon at bounding box center [488, 194] width 6 height 8
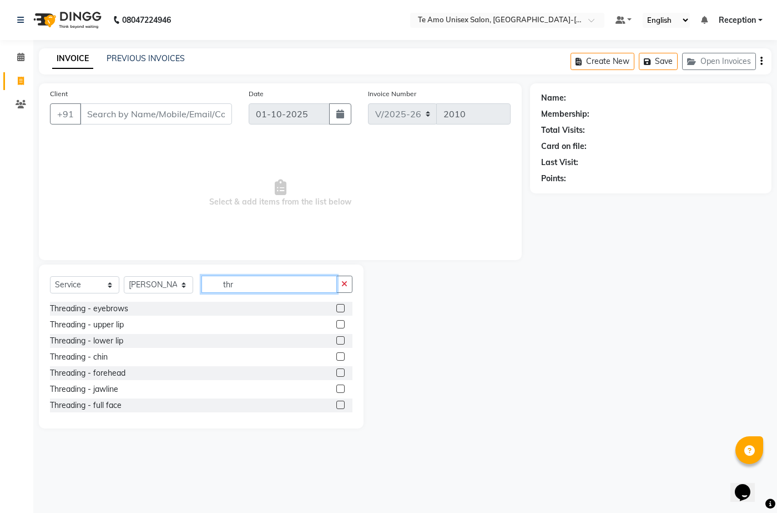
drag, startPoint x: 243, startPoint y: 279, endPoint x: 211, endPoint y: 292, distance: 34.4
click at [211, 292] on input "thr" at bounding box center [269, 283] width 135 height 17
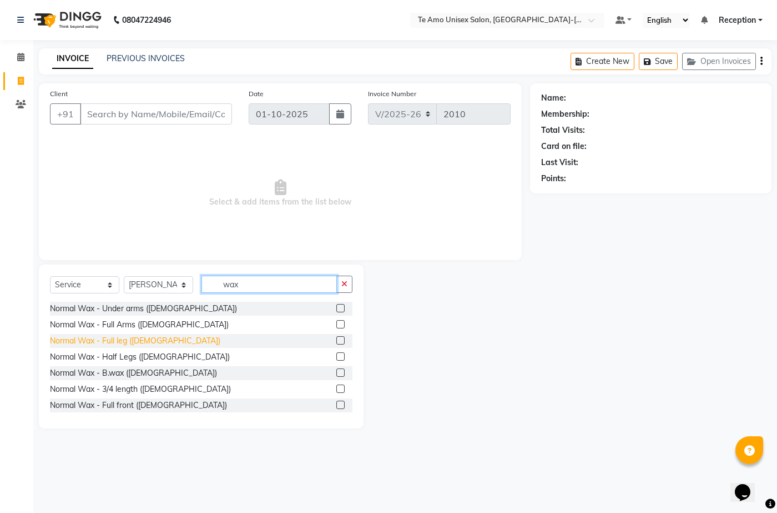
type input "wax"
click at [133, 341] on div "Normal Wax - Full leg (Female)" at bounding box center [135, 341] width 170 height 12
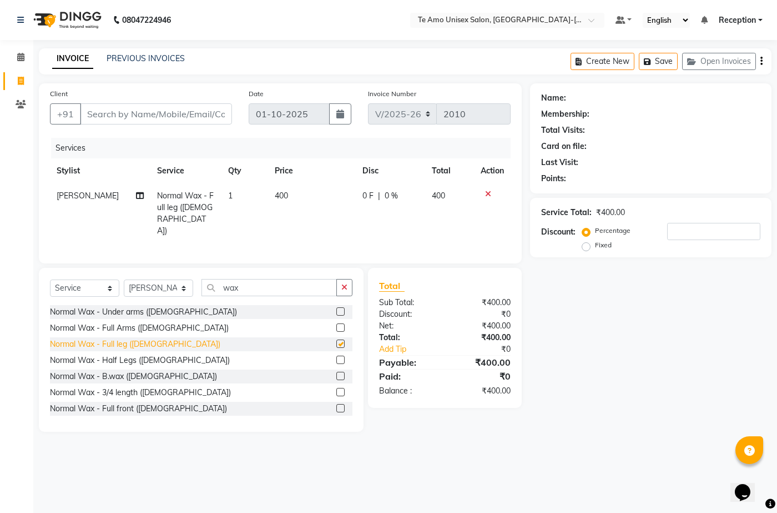
checkbox input "false"
drag, startPoint x: 388, startPoint y: 193, endPoint x: 380, endPoint y: 195, distance: 8.1
click at [380, 195] on div "0 F | 0 %" at bounding box center [391, 196] width 56 height 12
select select "73962"
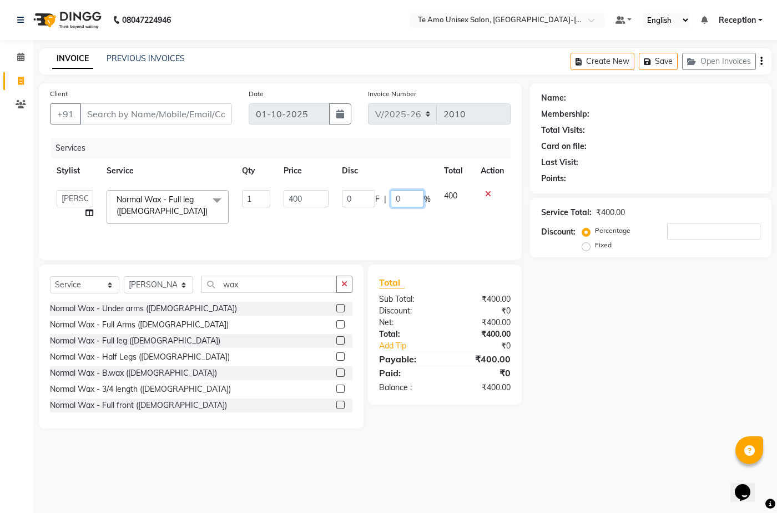
click at [404, 198] on input "0" at bounding box center [407, 198] width 33 height 17
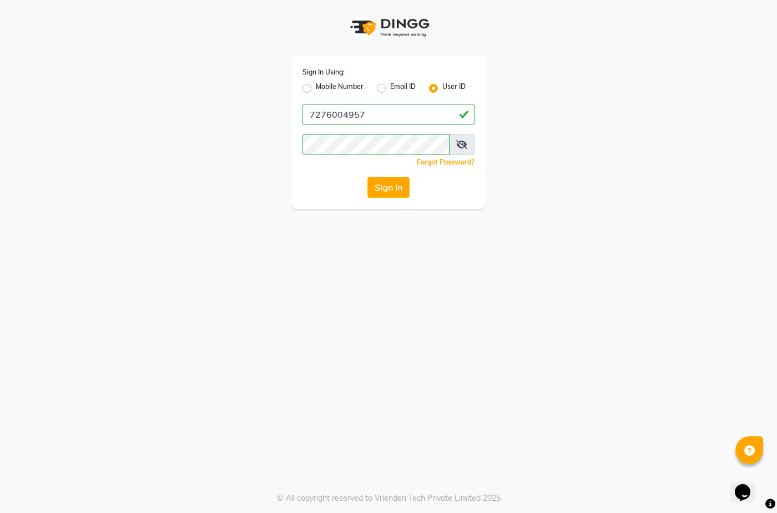
click at [316, 88] on label "Mobile Number" at bounding box center [340, 88] width 48 height 13
click at [316, 88] on input "Mobile Number" at bounding box center [319, 85] width 7 height 7
radio input "true"
radio input "false"
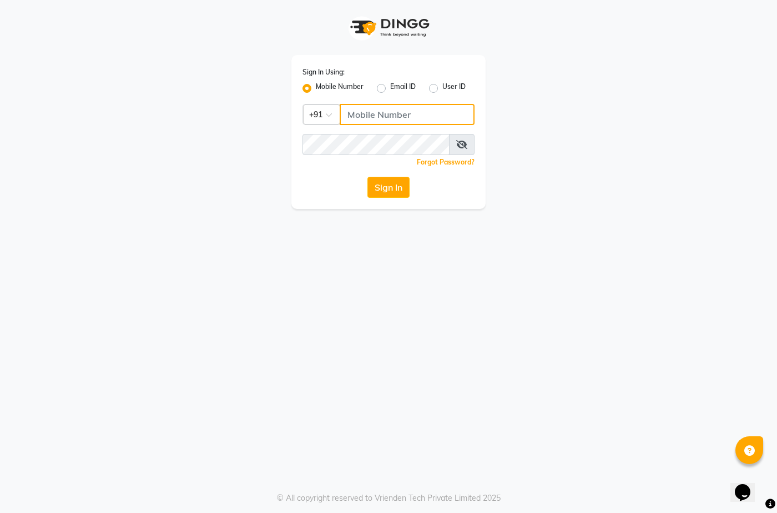
click at [372, 111] on input "Username" at bounding box center [407, 114] width 135 height 21
type input "7276004957"
click at [393, 183] on button "Sign In" at bounding box center [389, 187] width 42 height 21
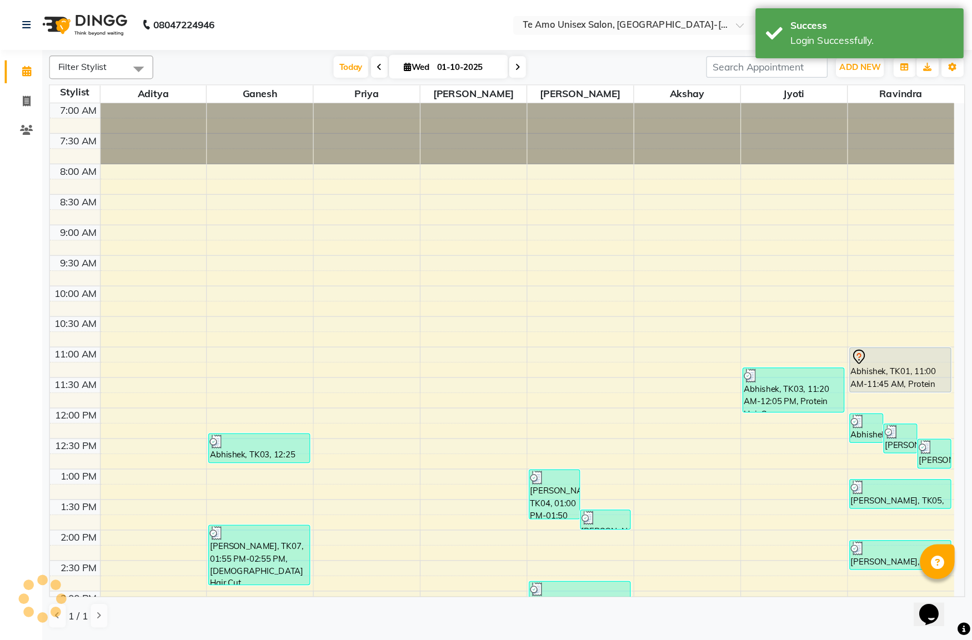
scroll to position [435, 0]
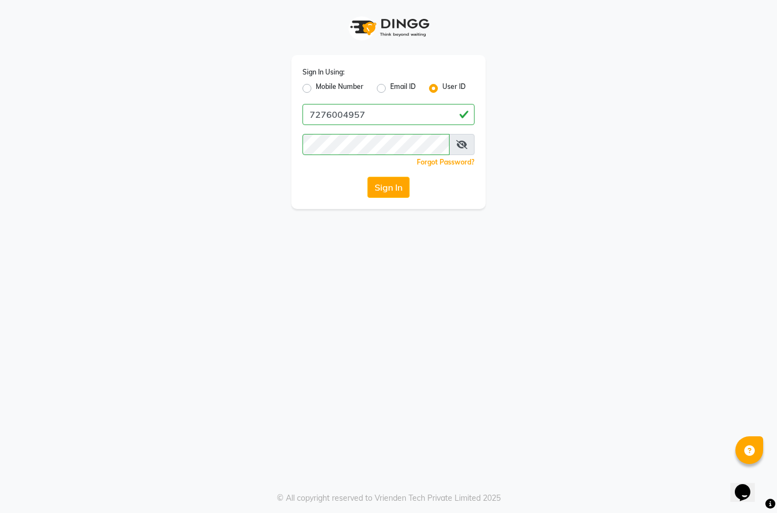
click at [316, 86] on label "Mobile Number" at bounding box center [340, 88] width 48 height 13
click at [316, 86] on input "Mobile Number" at bounding box center [319, 85] width 7 height 7
radio input "true"
radio input "false"
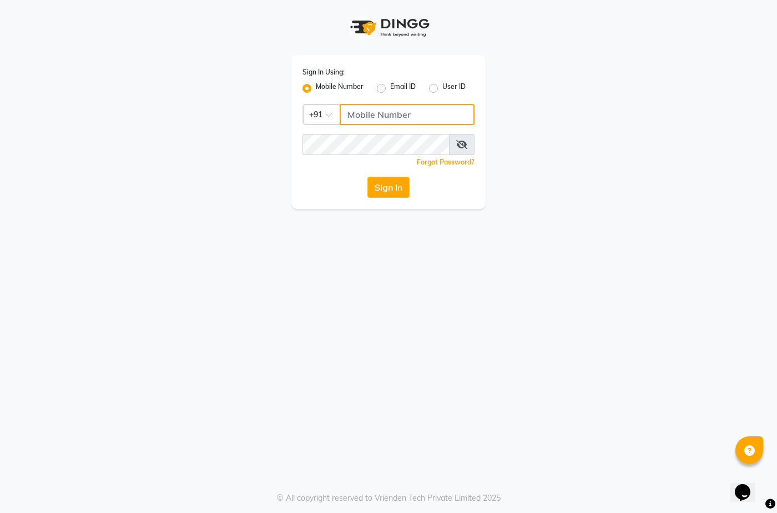
click at [395, 115] on input "Username" at bounding box center [407, 114] width 135 height 21
type input "7276004957"
click at [398, 185] on button "Sign In" at bounding box center [389, 187] width 42 height 21
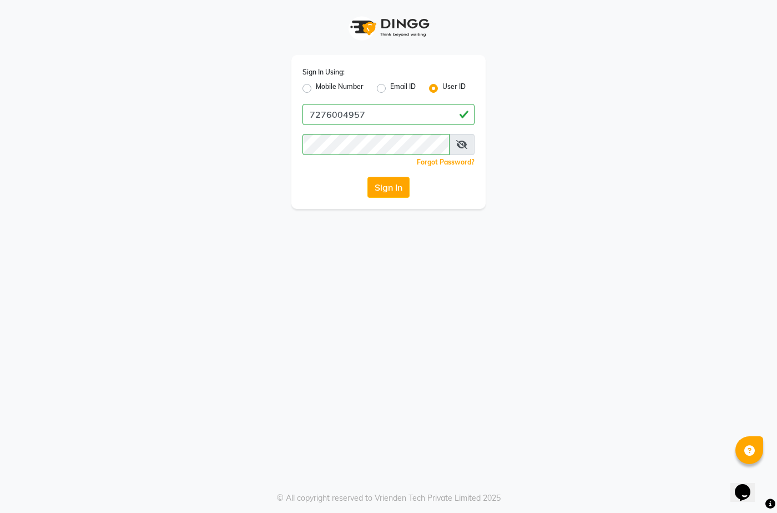
drag, startPoint x: 308, startPoint y: 87, endPoint x: 333, endPoint y: 95, distance: 25.6
click at [316, 87] on label "Mobile Number" at bounding box center [340, 88] width 48 height 13
click at [316, 87] on input "Mobile Number" at bounding box center [319, 85] width 7 height 7
radio input "true"
radio input "false"
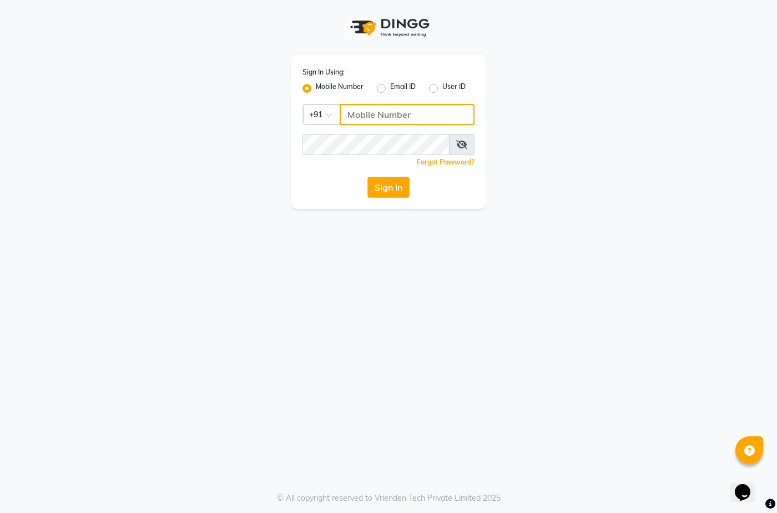
click at [376, 118] on input "Username" at bounding box center [407, 114] width 135 height 21
type input "7276004957"
click at [385, 183] on button "Sign In" at bounding box center [389, 187] width 42 height 21
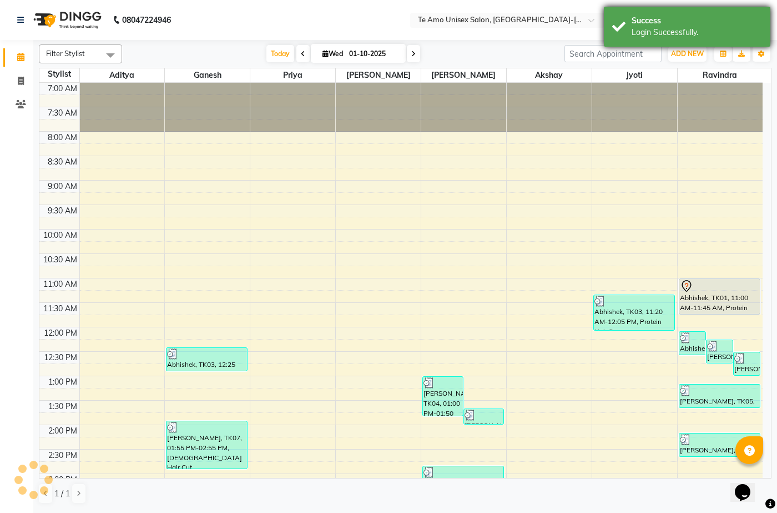
drag, startPoint x: 620, startPoint y: 28, endPoint x: 614, endPoint y: 12, distance: 16.7
click at [616, 16] on div "Success Login Successfully." at bounding box center [687, 27] width 167 height 40
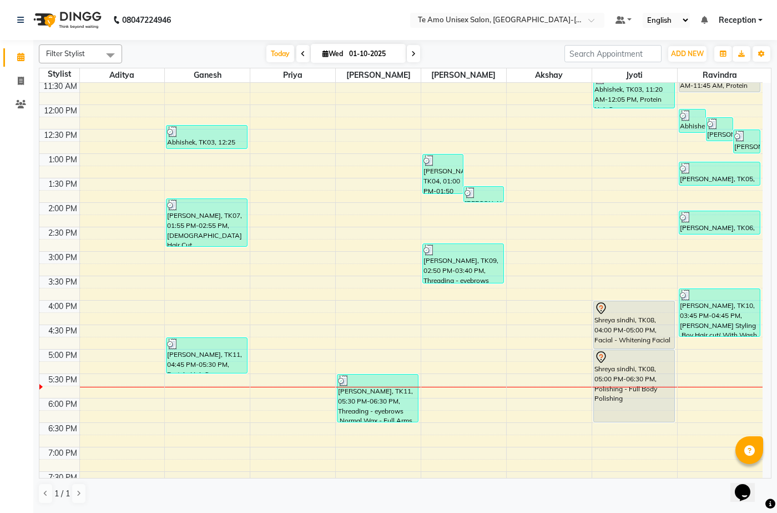
scroll to position [389, 0]
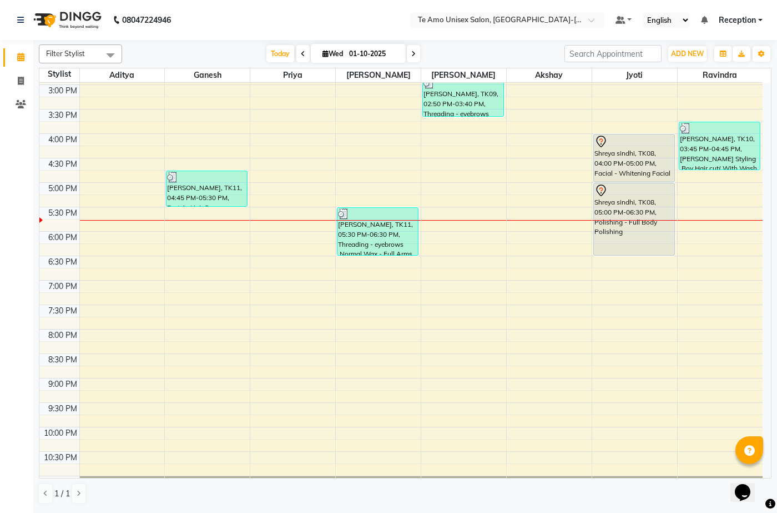
drag, startPoint x: 739, startPoint y: 17, endPoint x: 744, endPoint y: 23, distance: 7.6
click at [737, 18] on span "Reception" at bounding box center [737, 20] width 37 height 12
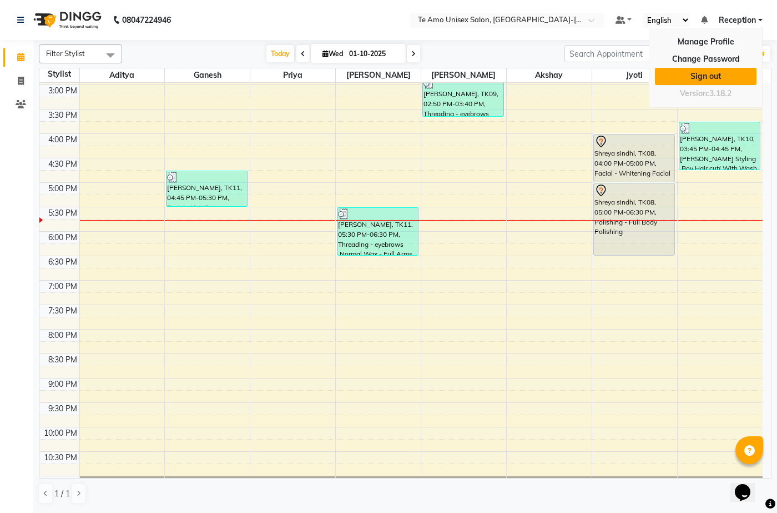
click at [716, 76] on link "Sign out" at bounding box center [706, 76] width 102 height 17
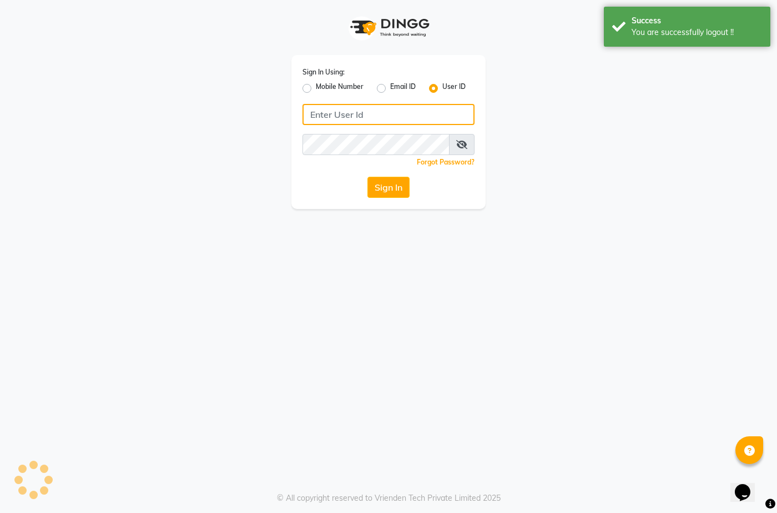
type input "7276004957"
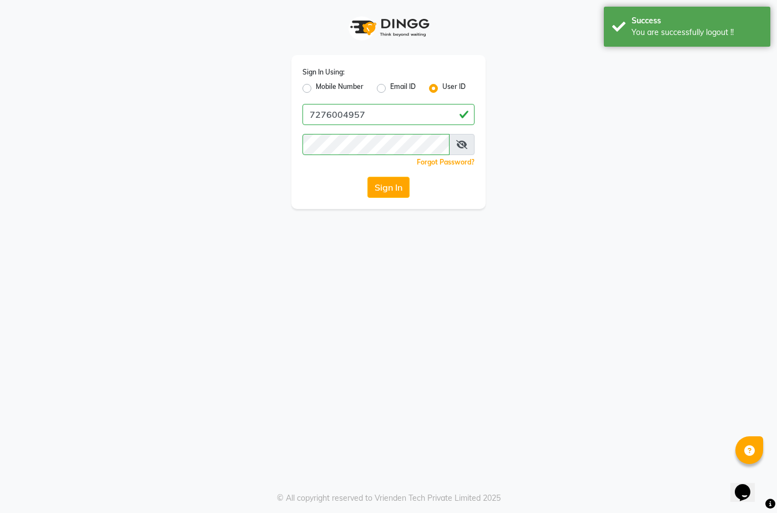
click at [316, 89] on label "Mobile Number" at bounding box center [340, 88] width 48 height 13
click at [316, 89] on input "Mobile Number" at bounding box center [319, 85] width 7 height 7
radio input "true"
radio input "false"
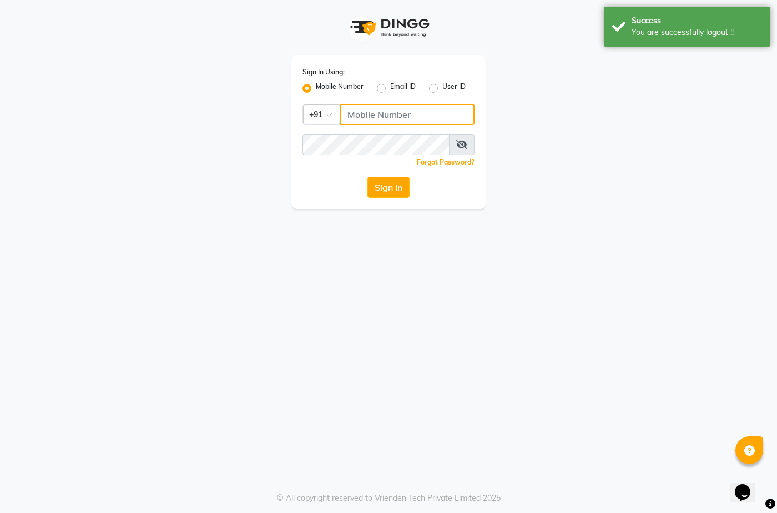
click at [432, 122] on input "Username" at bounding box center [407, 114] width 135 height 21
type input "8856884957"
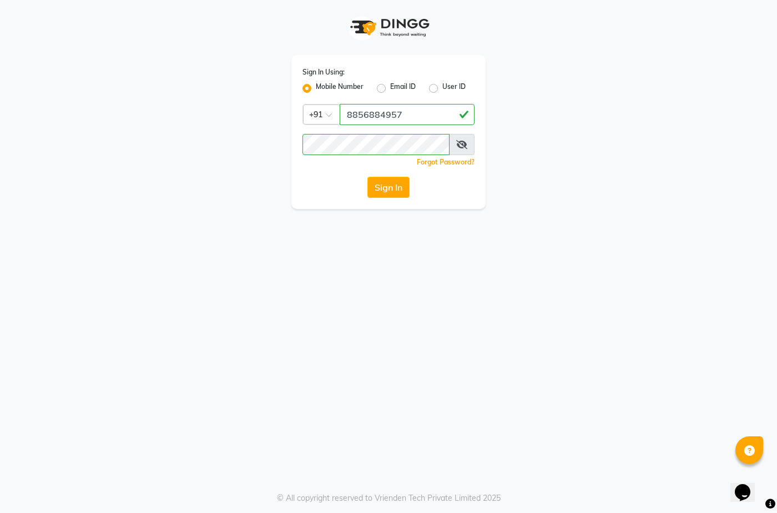
click at [313, 174] on div "Sign In Using: Mobile Number Email ID User ID Country Code × +91 8856884957 Rem…" at bounding box center [389, 132] width 194 height 154
click at [397, 183] on button "Sign In" at bounding box center [389, 187] width 42 height 21
